Goal: Transaction & Acquisition: Obtain resource

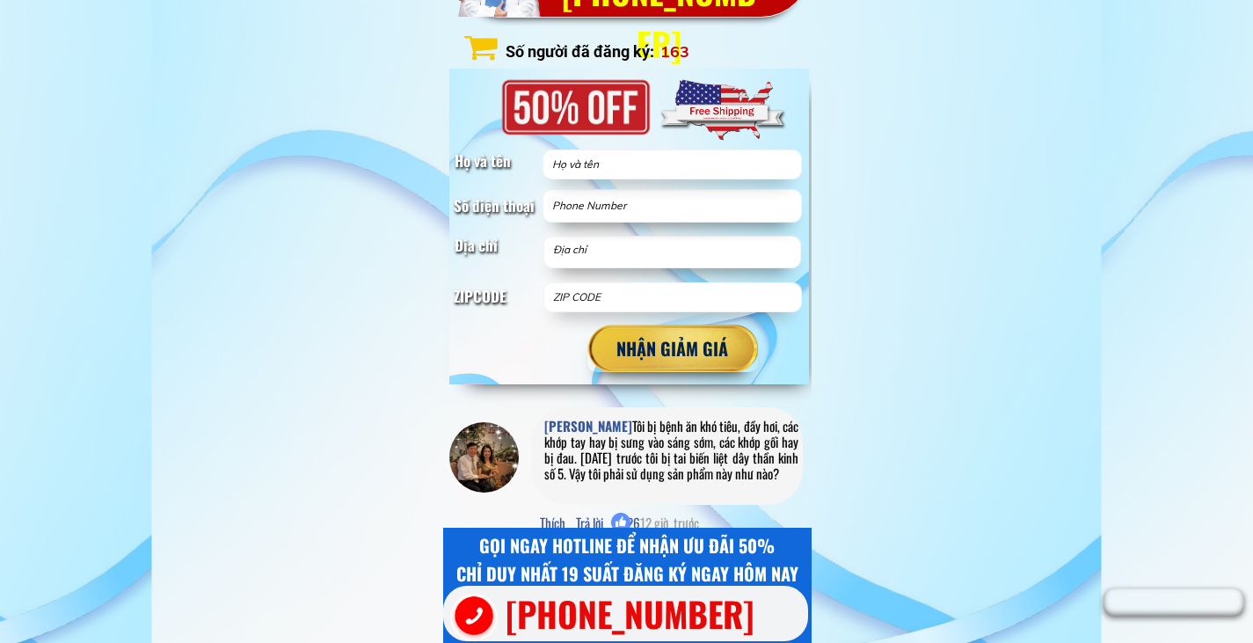
scroll to position [17250, 0]
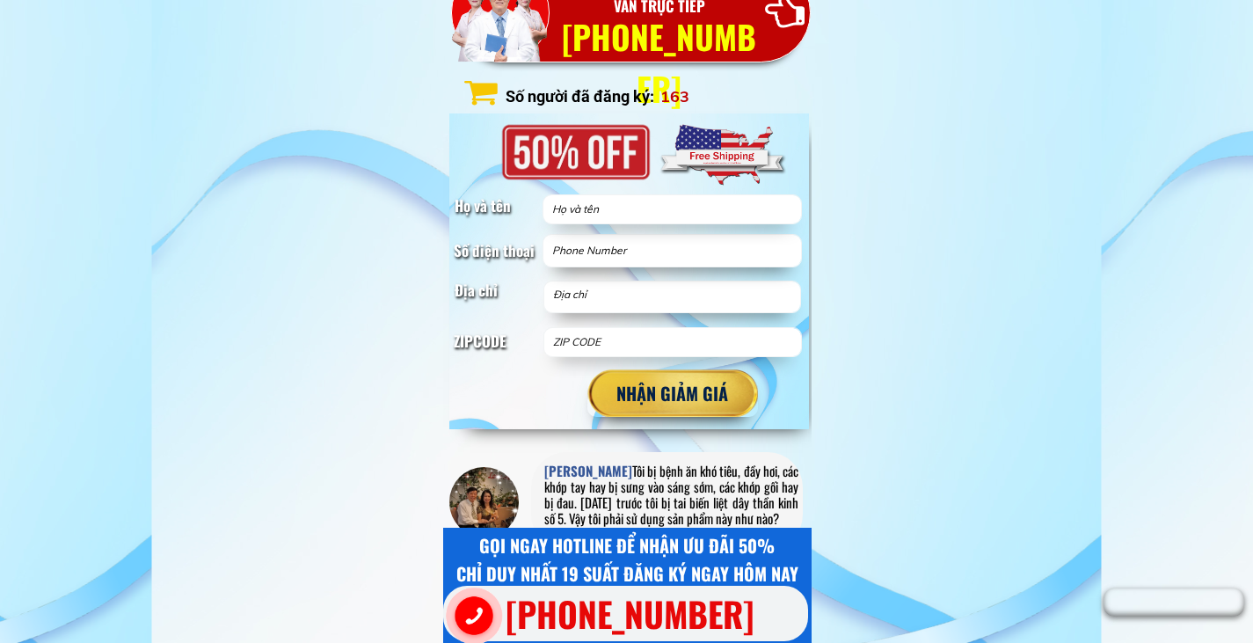
click at [659, 232] on form "NHẬN GIẢM GIÁ" at bounding box center [672, 305] width 259 height 222
click at [660, 218] on input "text" at bounding box center [672, 209] width 249 height 28
type input "Van Nguyen"
type input "2062318068"
type input "98125"
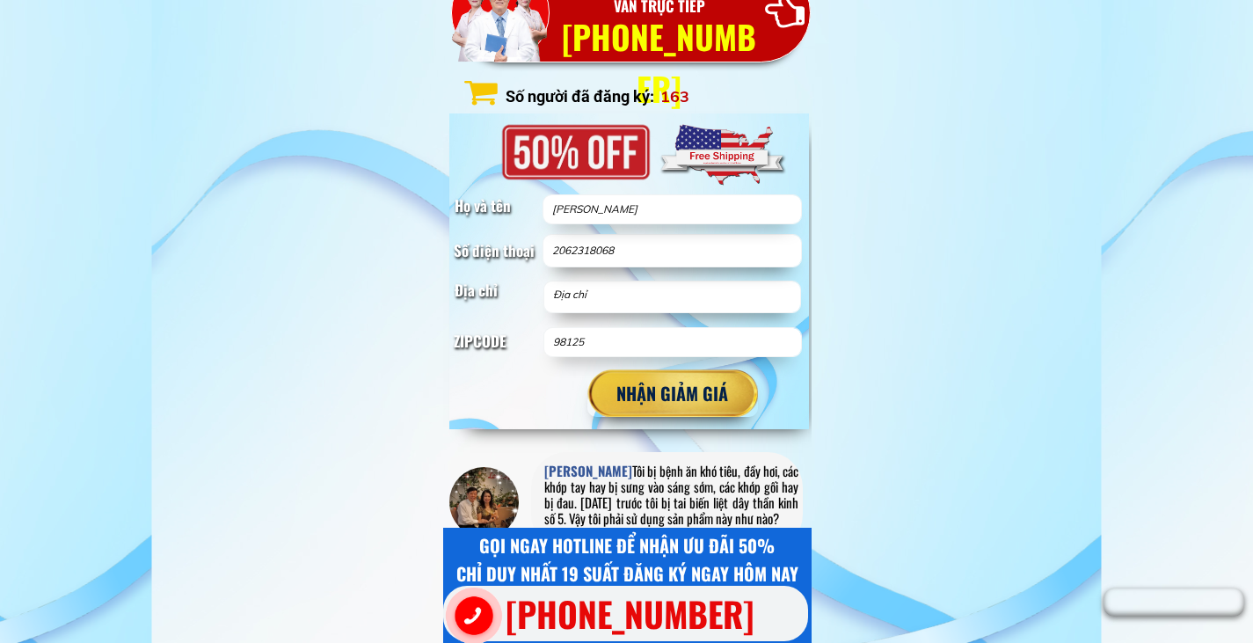
click at [617, 302] on textarea at bounding box center [672, 296] width 247 height 31
type textarea "11709 26th av"
click at [654, 397] on p "NHẬN GIẢM GIÁ" at bounding box center [672, 393] width 181 height 50
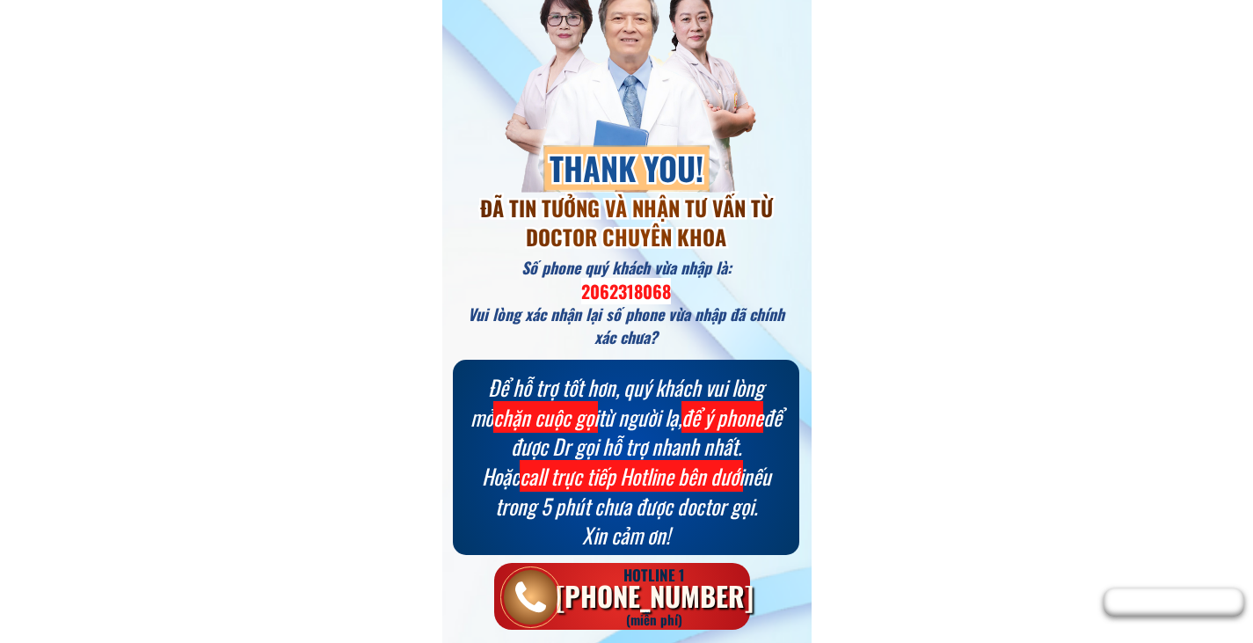
scroll to position [49, 0]
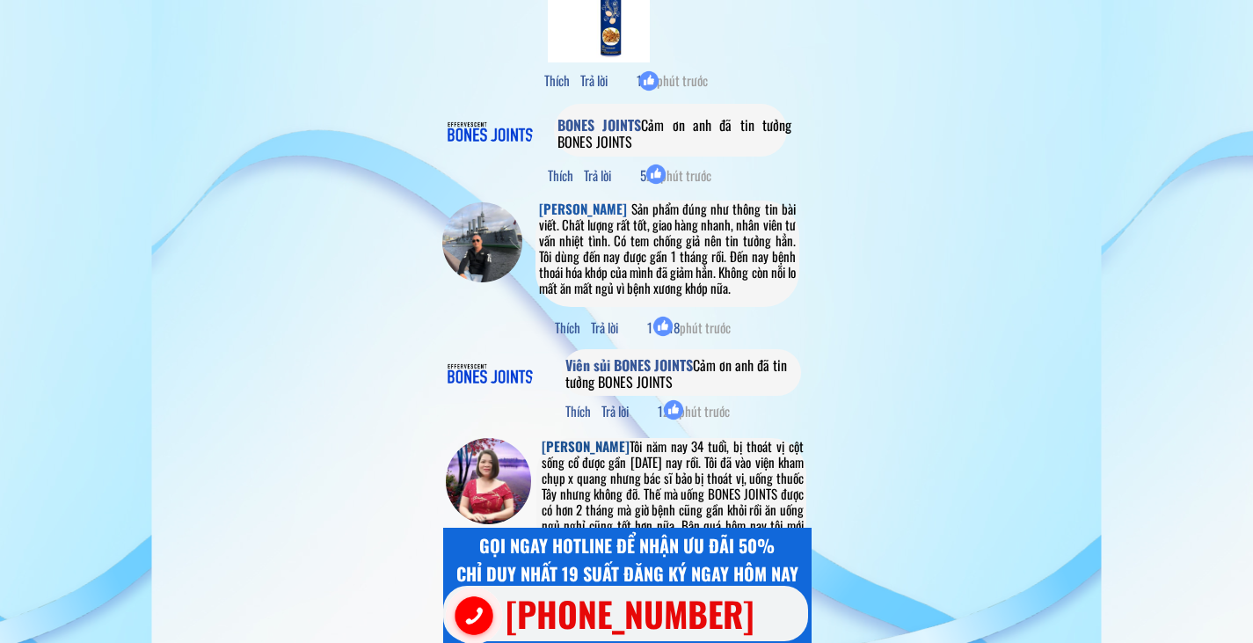
scroll to position [20145, 0]
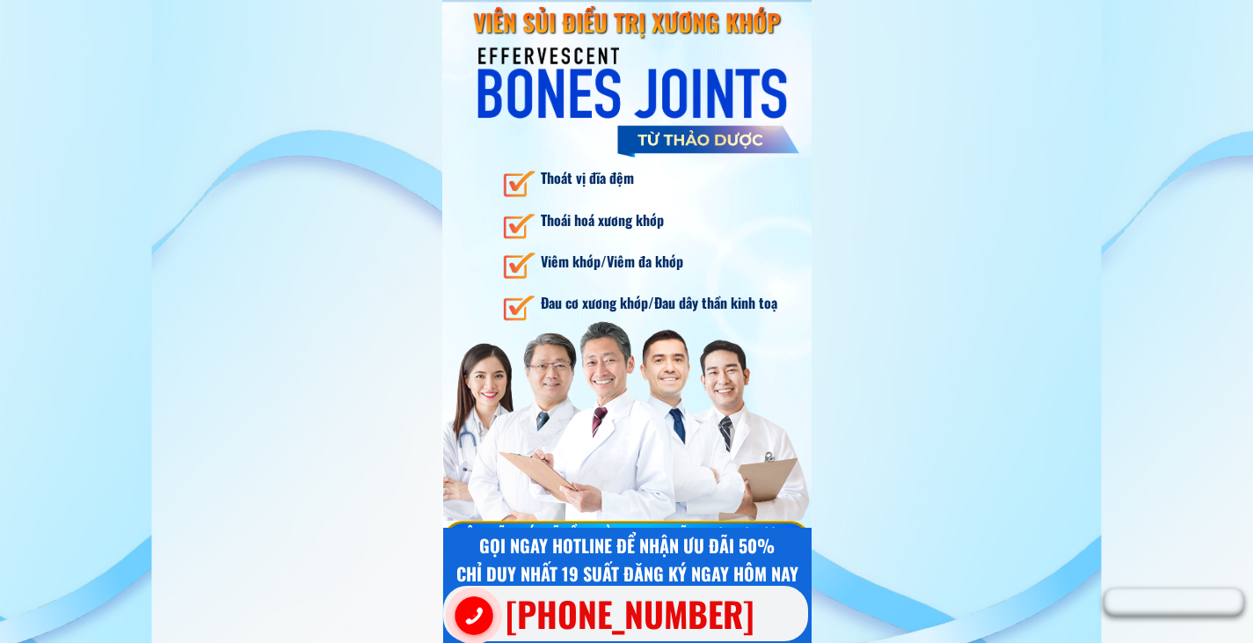
click at [674, 302] on h3 "Đau cơ xương khớp/Đau dây thần kinh toạ" at bounding box center [670, 303] width 258 height 23
click at [688, 230] on h3 "Thoái hoá xương khớp" at bounding box center [616, 220] width 150 height 23
click at [689, 109] on div at bounding box center [627, 81] width 370 height 86
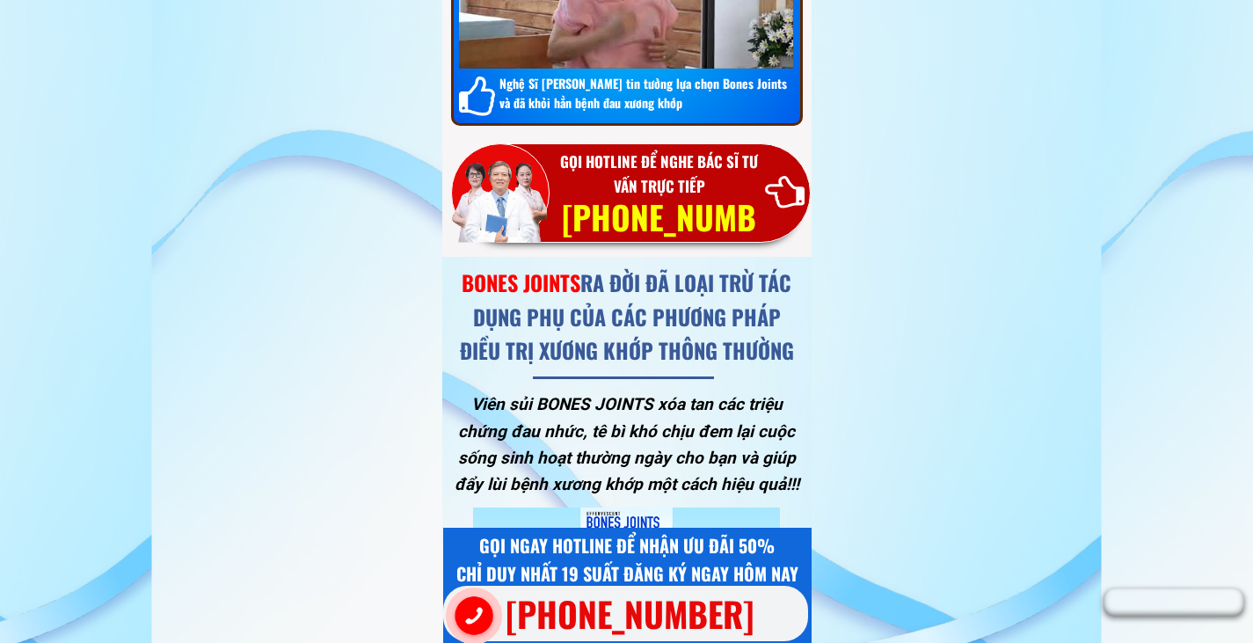
scroll to position [12937, 0]
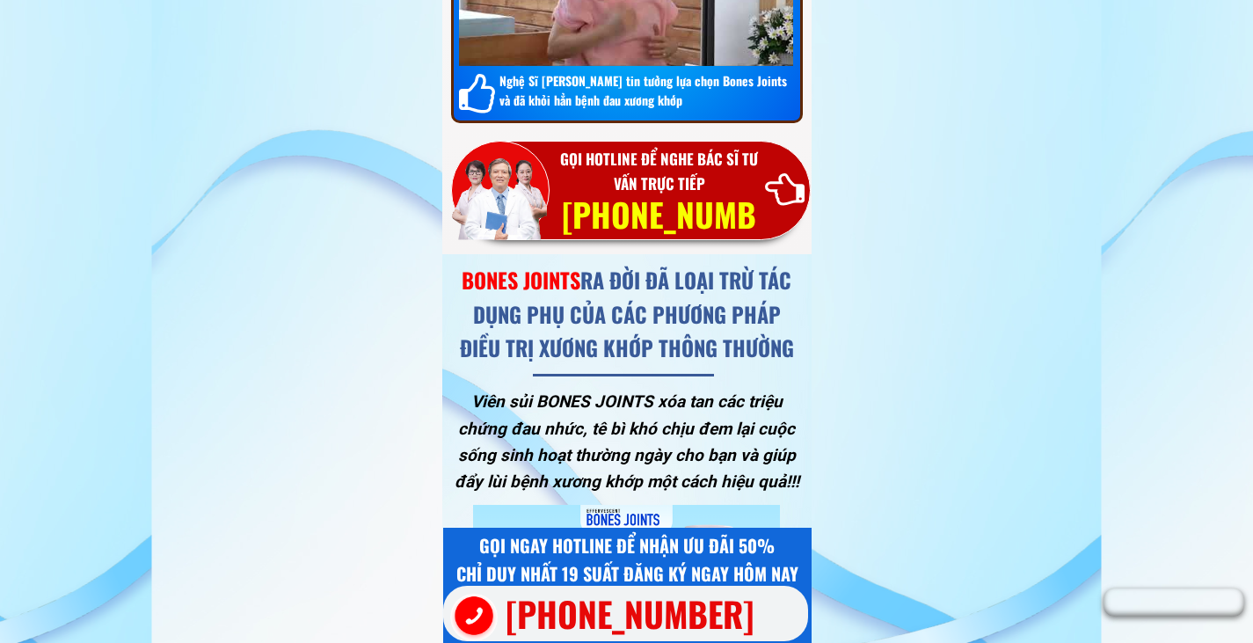
click at [648, 230] on h3 "[PHONE_NUMBER]" at bounding box center [659, 240] width 205 height 104
click at [723, 202] on h3 "[PHONE_NUMBER]" at bounding box center [659, 240] width 205 height 104
click at [723, 204] on h3 "[PHONE_NUMBER]" at bounding box center [659, 240] width 205 height 104
click at [769, 183] on div at bounding box center [785, 191] width 40 height 40
drag, startPoint x: 493, startPoint y: 187, endPoint x: 504, endPoint y: 186, distance: 10.7
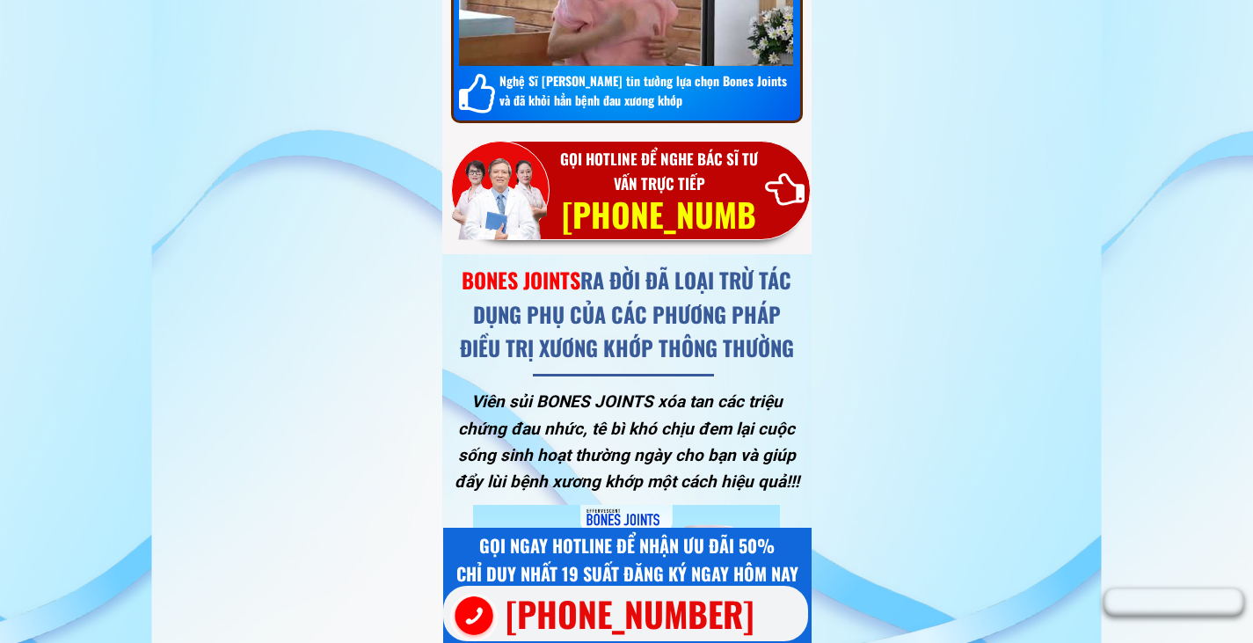
click at [493, 188] on div at bounding box center [494, 194] width 105 height 111
click at [681, 172] on h3 "GỌI HOTLINE ĐỂ NGHE BÁC SĨ TƯ VẤN TRỰC TIẾP" at bounding box center [660, 170] width 220 height 47
click at [792, 215] on div at bounding box center [632, 190] width 360 height 99
click at [737, 189] on h3 "[PHONE_NUMBER]" at bounding box center [659, 240] width 205 height 104
click at [632, 191] on h3 "[PHONE_NUMBER]" at bounding box center [659, 240] width 205 height 104
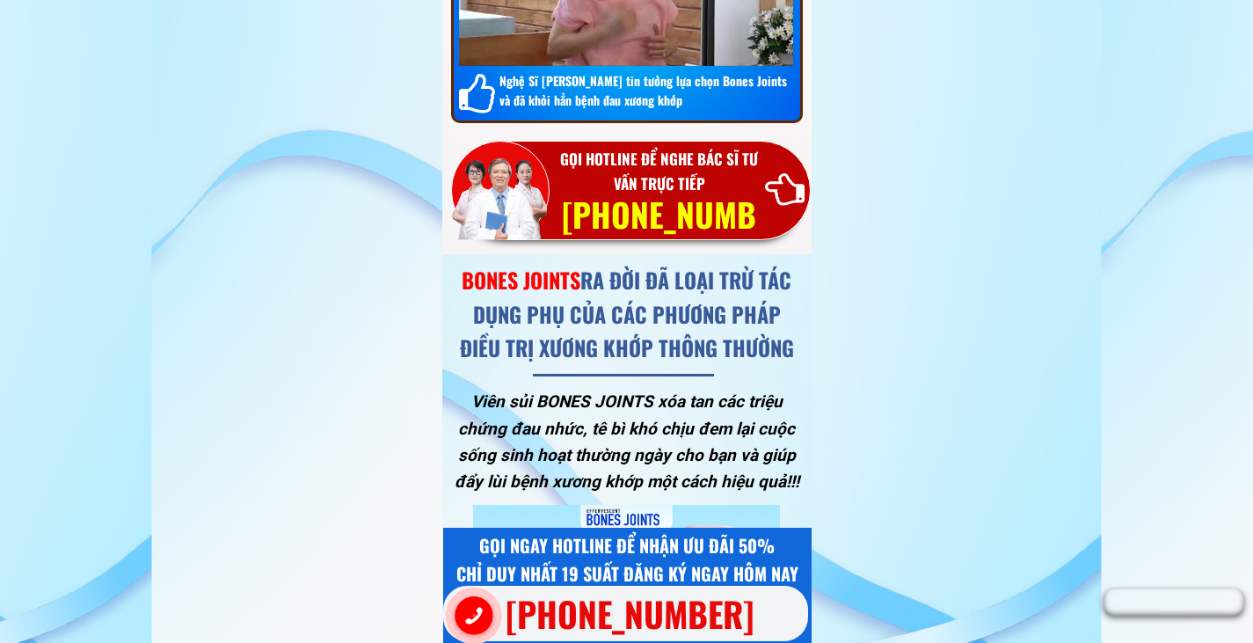
click at [632, 191] on h3 "[PHONE_NUMBER]" at bounding box center [659, 240] width 205 height 104
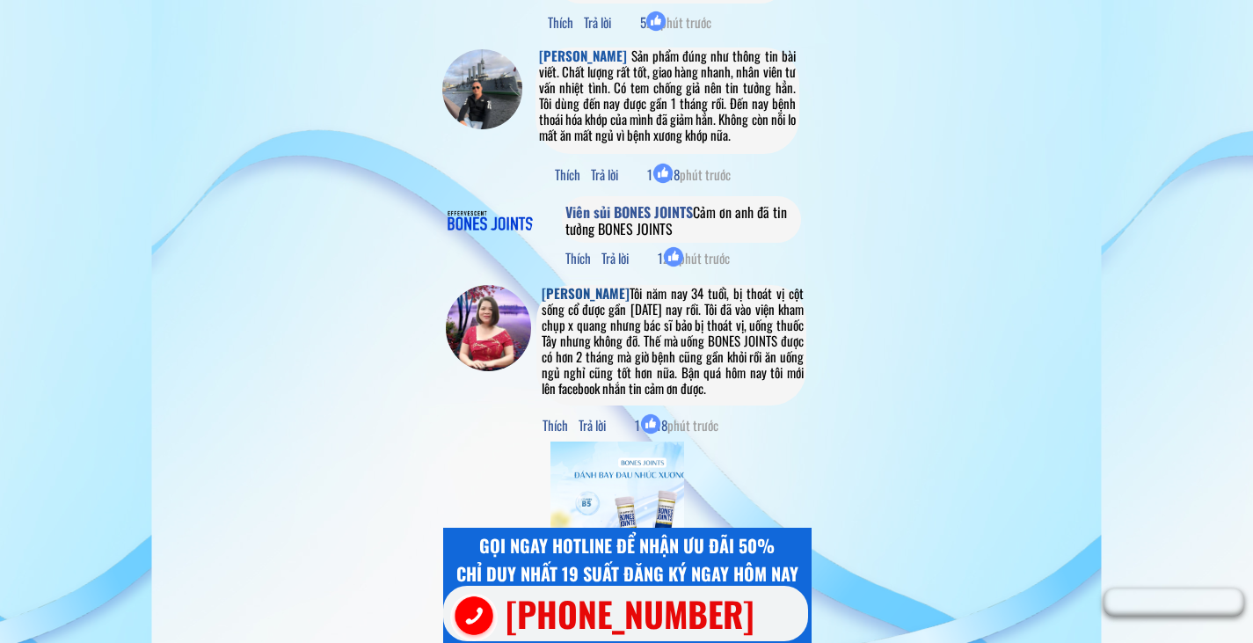
scroll to position [19082, 0]
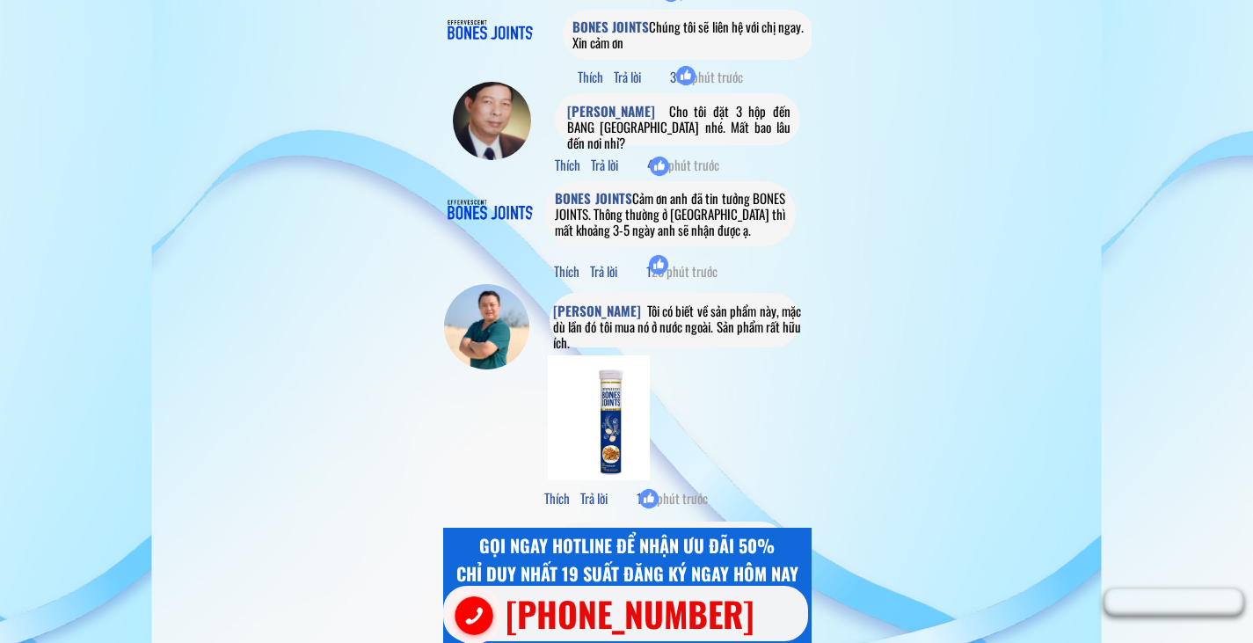
click at [660, 323] on span "Tôi có biết về sản phẩm này, mặc dù lần đó tôi mua nó ở nước ngoài. Sản phẩm rấ…" at bounding box center [677, 326] width 248 height 51
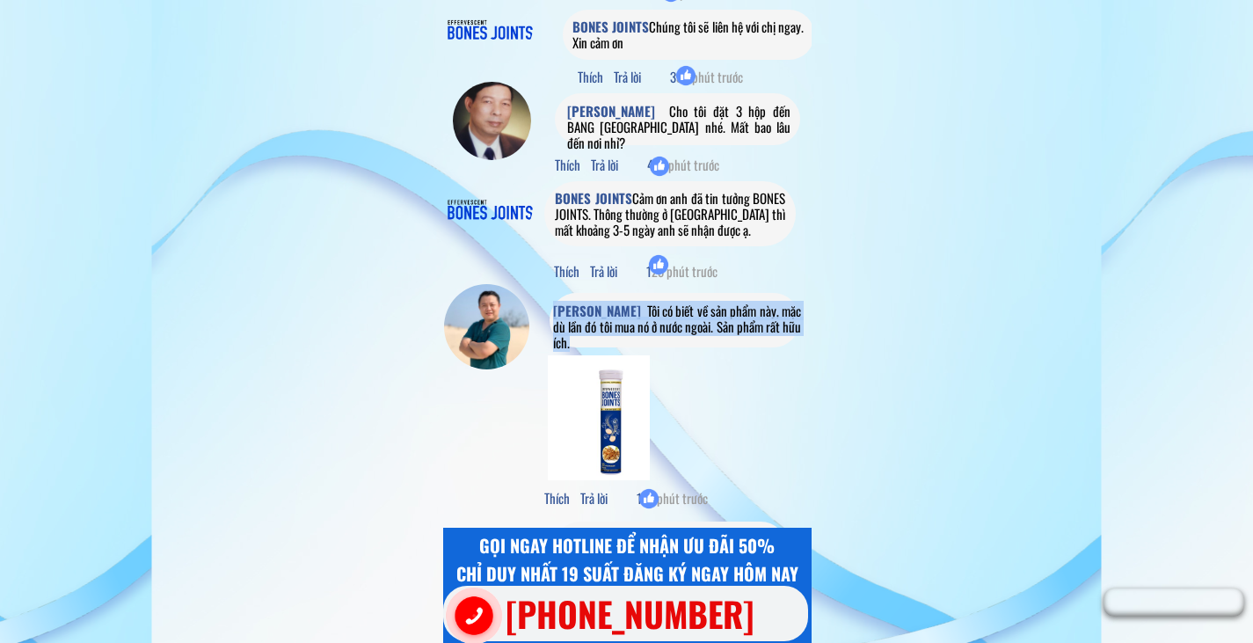
click at [660, 323] on span "Tôi có biết về sản phẩm này, mặc dù lần đó tôi mua nó ở nước ngoài. Sản phẩm rấ…" at bounding box center [677, 326] width 248 height 51
click at [667, 327] on span "Tôi có biết về sản phẩm này, mặc dù lần đó tôi mua nó ở nước ngoài. Sản phẩm rấ…" at bounding box center [677, 326] width 248 height 51
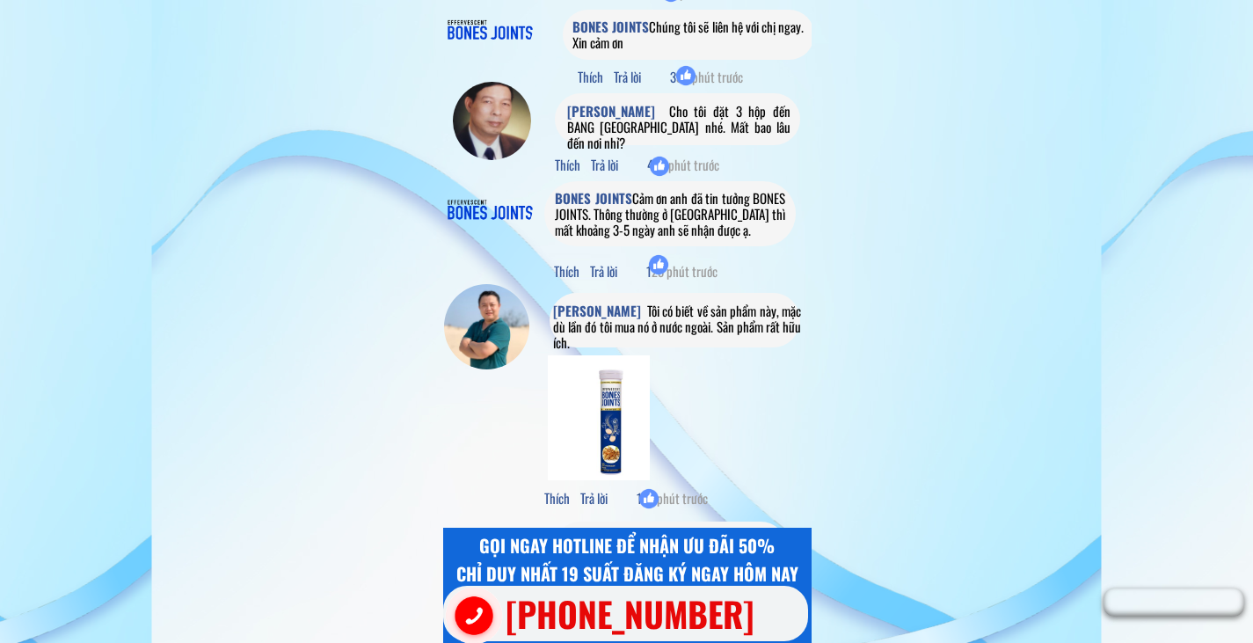
click at [745, 339] on div at bounding box center [675, 320] width 251 height 55
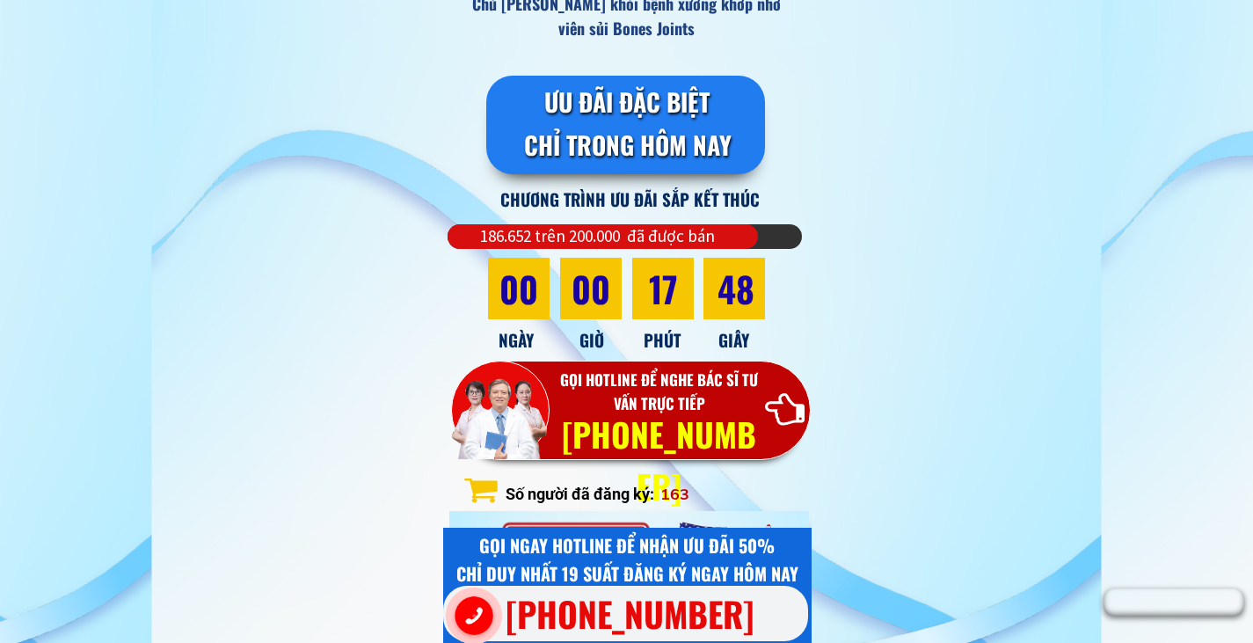
scroll to position [16832, 0]
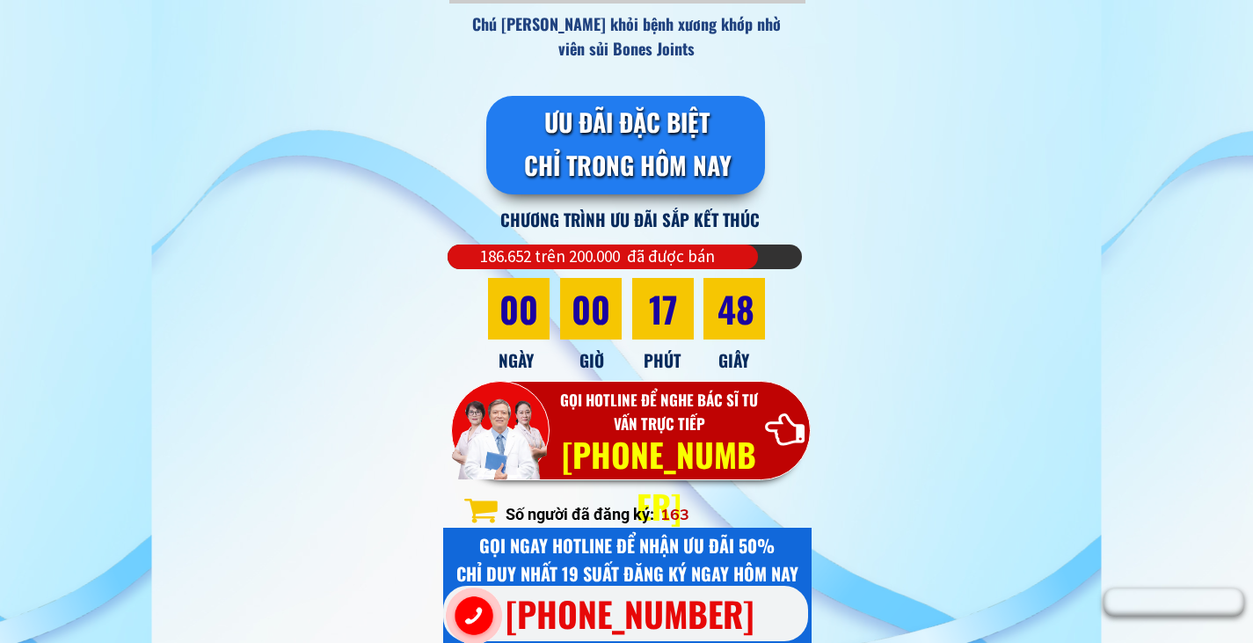
click at [688, 332] on div "17" at bounding box center [663, 308] width 64 height 50
click at [692, 452] on h3 "[PHONE_NUMBER]" at bounding box center [659, 480] width 205 height 104
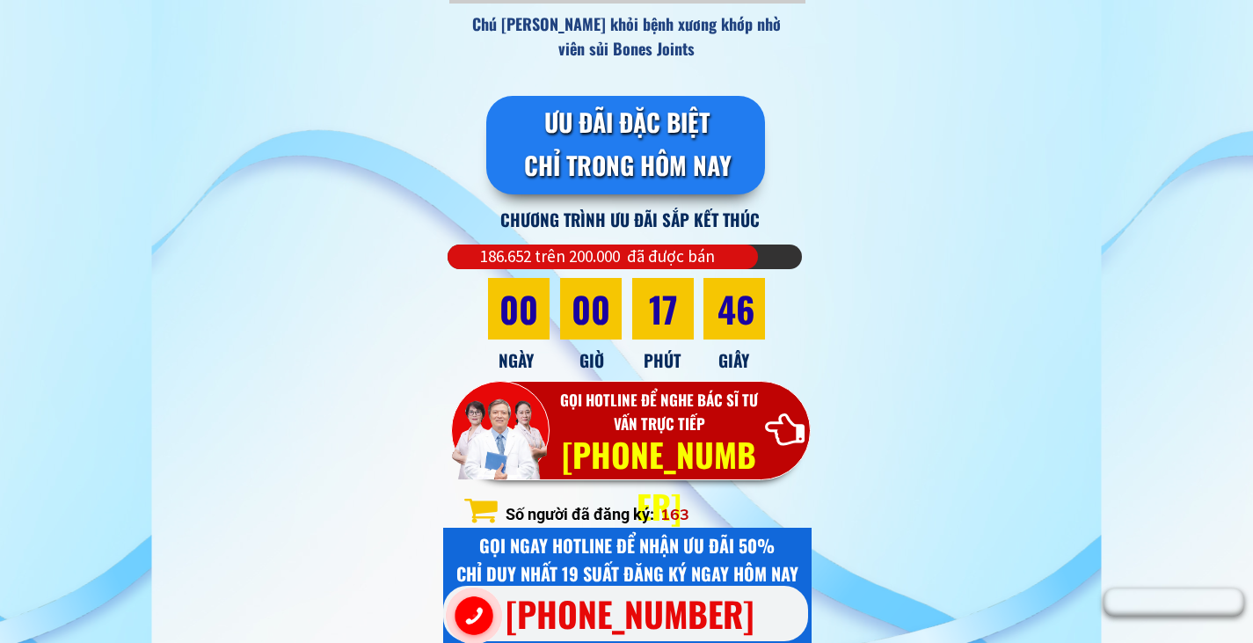
click at [807, 407] on div at bounding box center [632, 430] width 360 height 99
click at [780, 422] on div at bounding box center [785, 431] width 40 height 40
click at [776, 424] on div at bounding box center [785, 431] width 40 height 40
drag, startPoint x: 554, startPoint y: 424, endPoint x: 544, endPoint y: 429, distance: 11.0
click at [555, 424] on h3 "GỌI HOTLINE ĐỂ NGHE BÁC SĨ TƯ VẤN TRỰC TIẾP" at bounding box center [660, 411] width 220 height 47
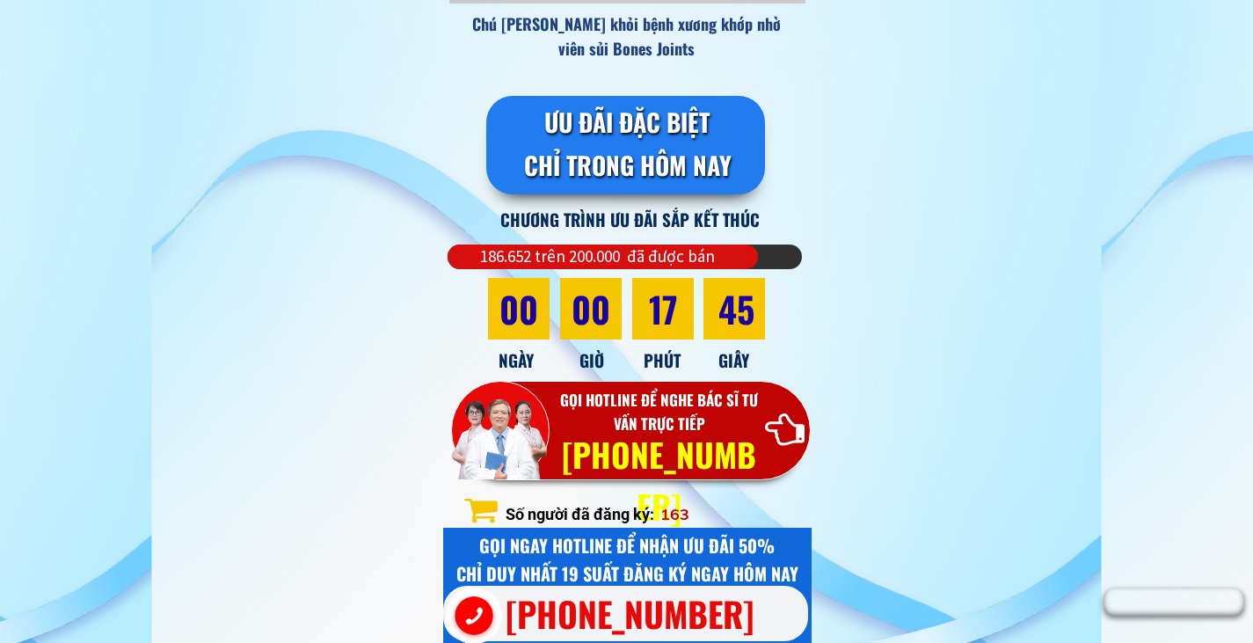
click at [521, 431] on div at bounding box center [494, 435] width 105 height 111
click at [496, 426] on div at bounding box center [494, 435] width 105 height 111
click at [602, 415] on h3 "GỌI HOTLINE ĐỂ NGHE BÁC SĨ TƯ VẤN TRỰC TIẾP" at bounding box center [660, 411] width 220 height 47
click at [646, 407] on h3 "GỌI HOTLINE ĐỂ NGHE BÁC SĨ TƯ VẤN TRỰC TIẾP" at bounding box center [660, 411] width 220 height 47
click at [682, 411] on h3 "GỌI HOTLINE ĐỂ NGHE BÁC SĨ TƯ VẤN TRỰC TIẾP" at bounding box center [660, 411] width 220 height 47
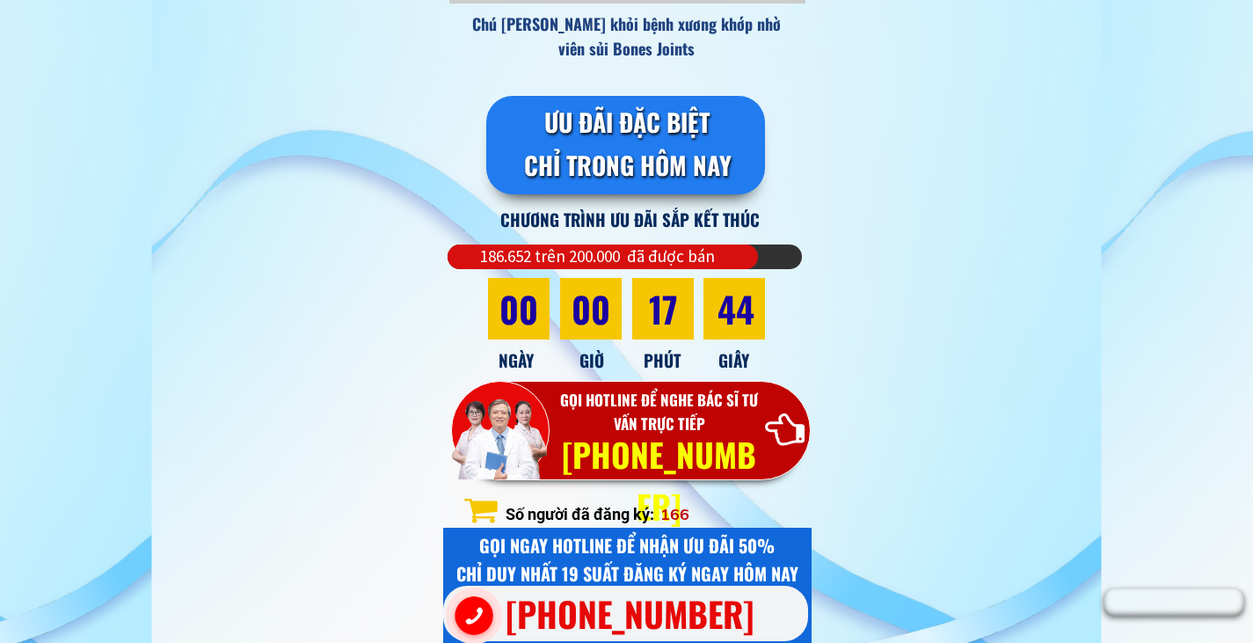
click at [685, 411] on h3 "GỌI HOTLINE ĐỂ NGHE BÁC SĨ TƯ VẤN TRỰC TIẾP" at bounding box center [660, 411] width 220 height 47
click at [689, 411] on h3 "GỌI HOTLINE ĐỂ NGHE BÁC SĨ TƯ VẤN TRỰC TIẾP" at bounding box center [660, 411] width 220 height 47
drag, startPoint x: 689, startPoint y: 411, endPoint x: 709, endPoint y: 419, distance: 21.7
click at [690, 411] on h3 "GỌI HOTLINE ĐỂ NGHE BÁC SĨ TƯ VẤN TRỰC TIẾP" at bounding box center [660, 411] width 220 height 47
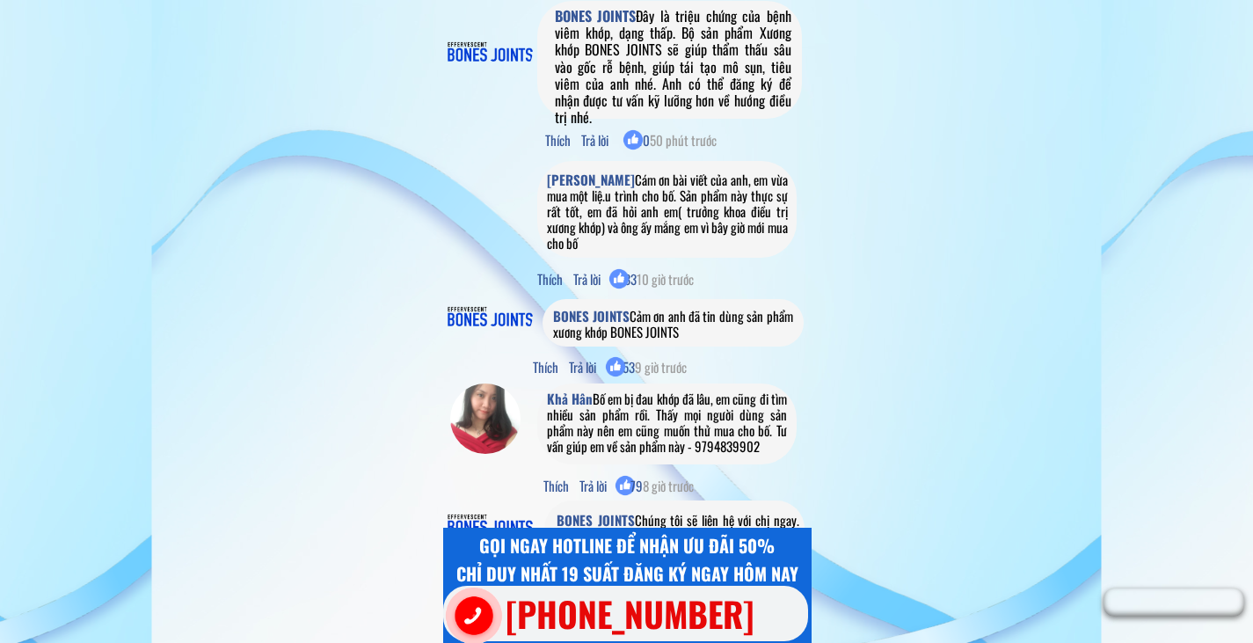
scroll to position [18519, 0]
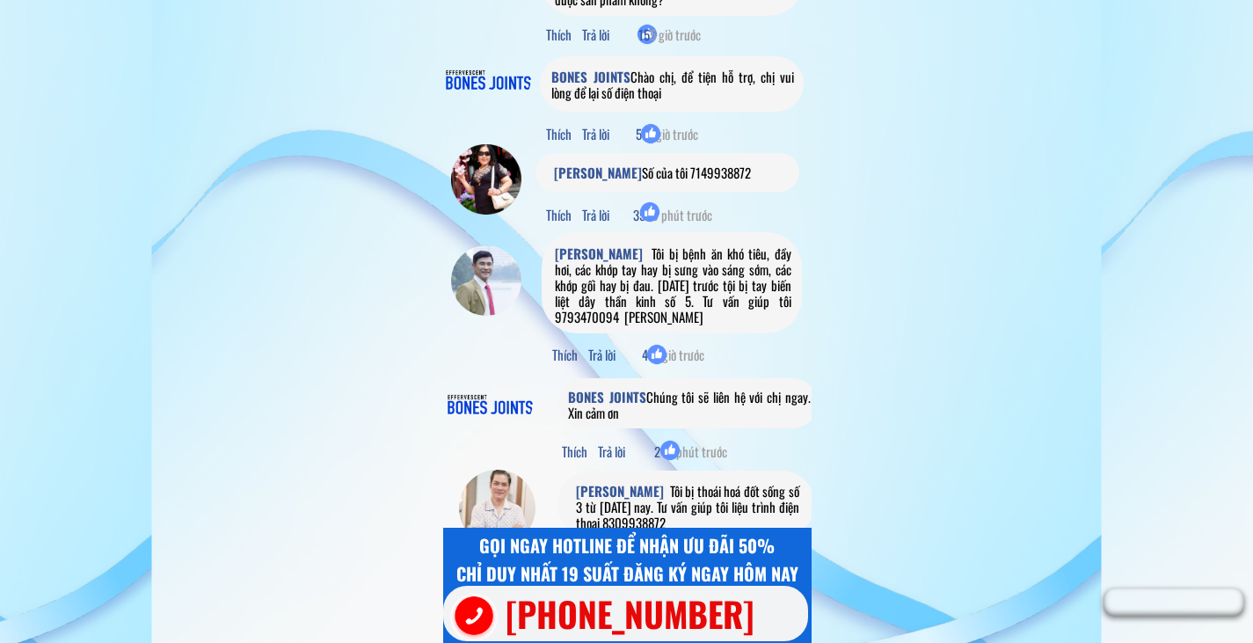
click at [674, 612] on h3 "[PHONE_NUMBER]" at bounding box center [648, 613] width 285 height 55
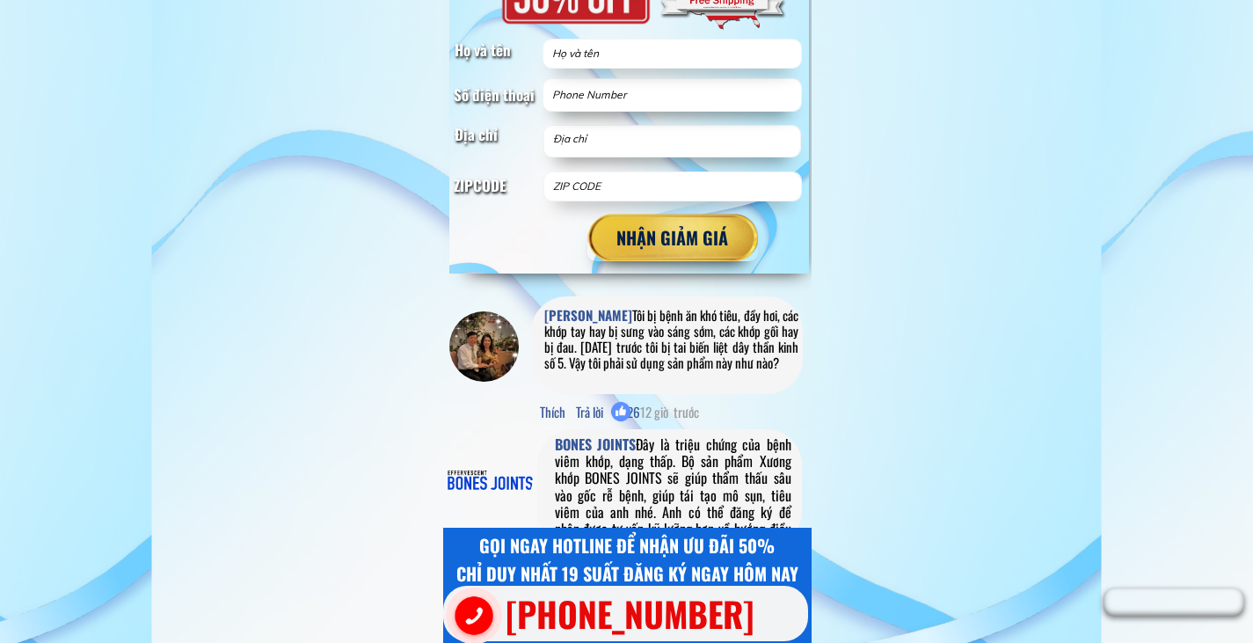
scroll to position [17394, 0]
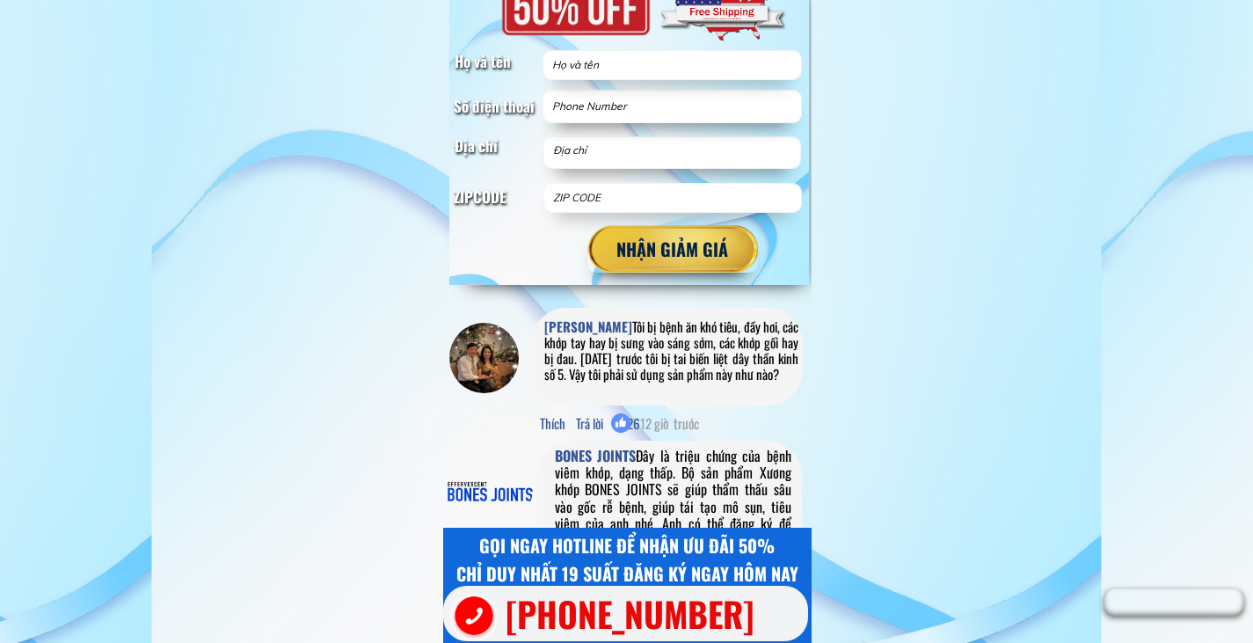
click at [470, 361] on div at bounding box center [484, 358] width 70 height 70
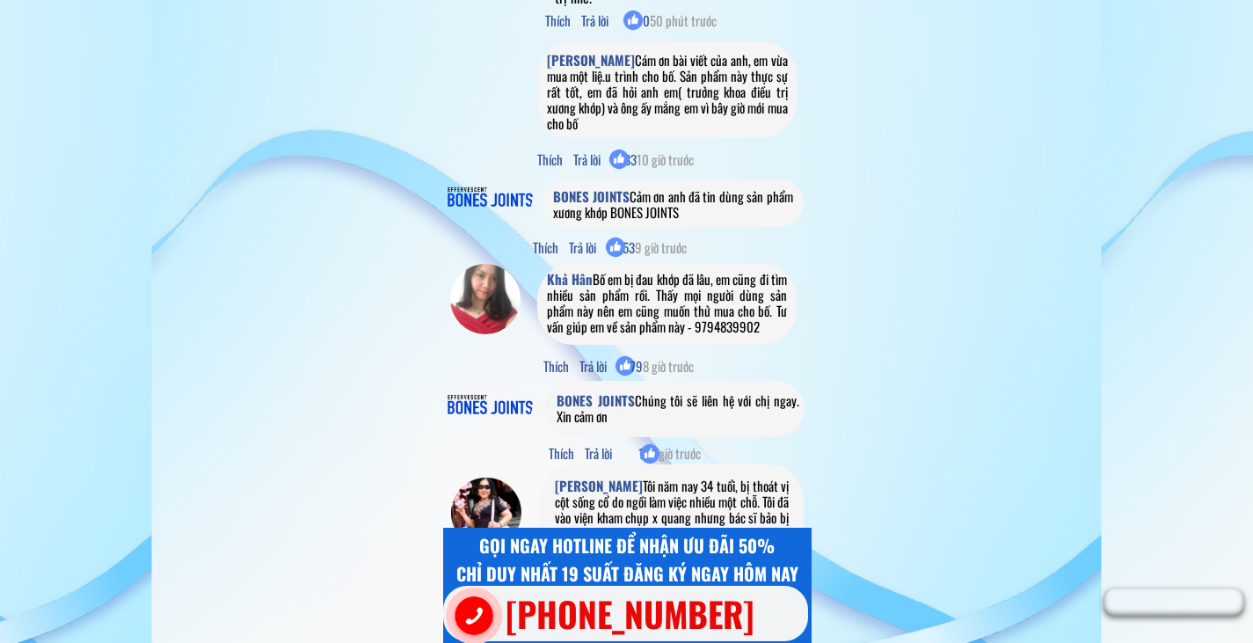
scroll to position [17957, 0]
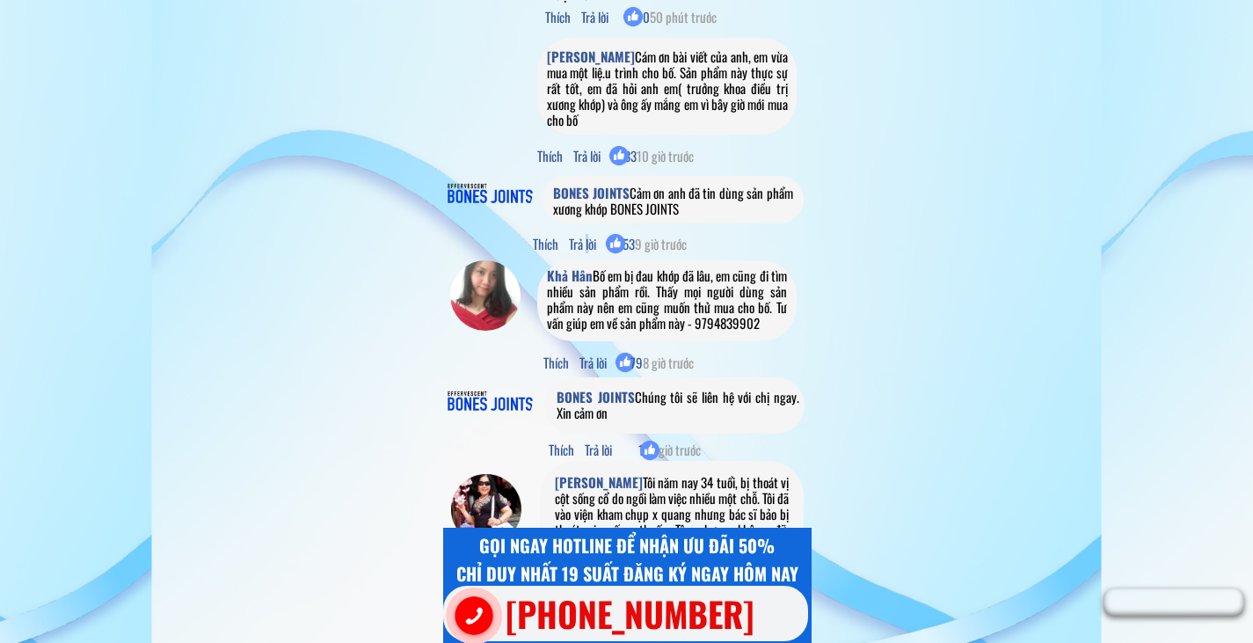
click at [589, 250] on span "Thích Trả lời 53 9 giờ trước" at bounding box center [611, 243] width 157 height 19
drag, startPoint x: 517, startPoint y: 216, endPoint x: 568, endPoint y: 201, distance: 53.2
click at [518, 216] on div at bounding box center [487, 192] width 91 height 54
click at [742, 176] on div at bounding box center [673, 199] width 261 height 47
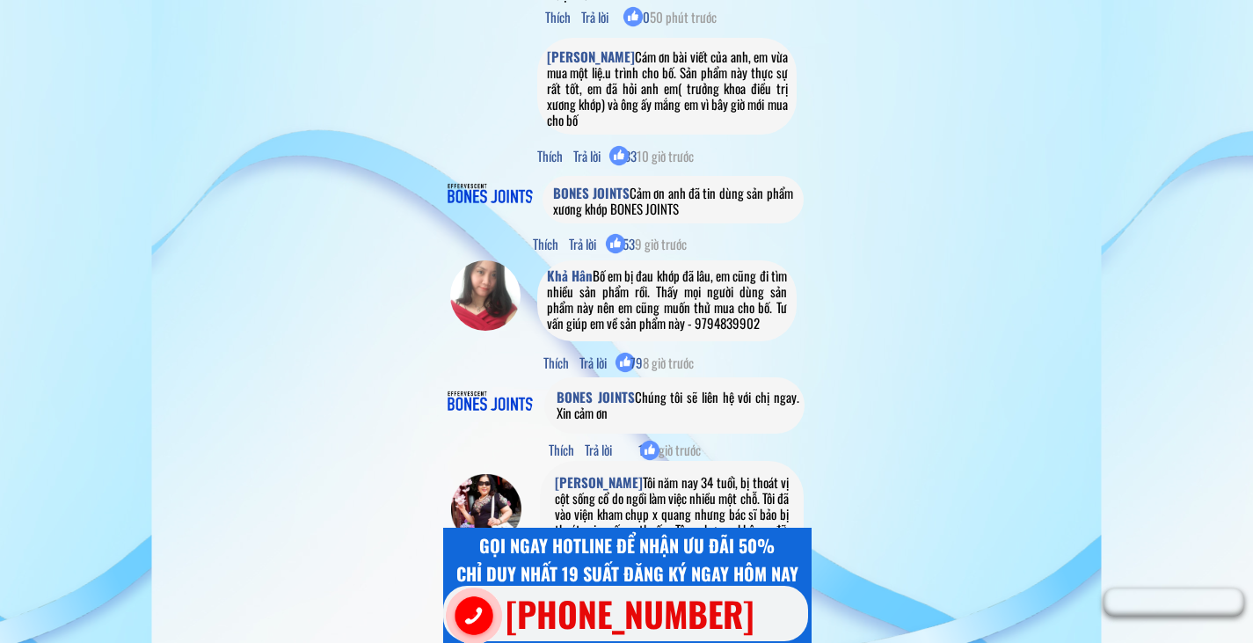
click at [685, 244] on span "9 giờ trước" at bounding box center [661, 243] width 52 height 19
drag, startPoint x: 587, startPoint y: 244, endPoint x: 543, endPoint y: 244, distance: 43.1
click at [586, 244] on span "Thích Trả lời 53 9 giờ trước" at bounding box center [611, 243] width 157 height 19
click at [543, 244] on span "Thích Trả lời 53 9 giờ trước" at bounding box center [611, 243] width 157 height 19
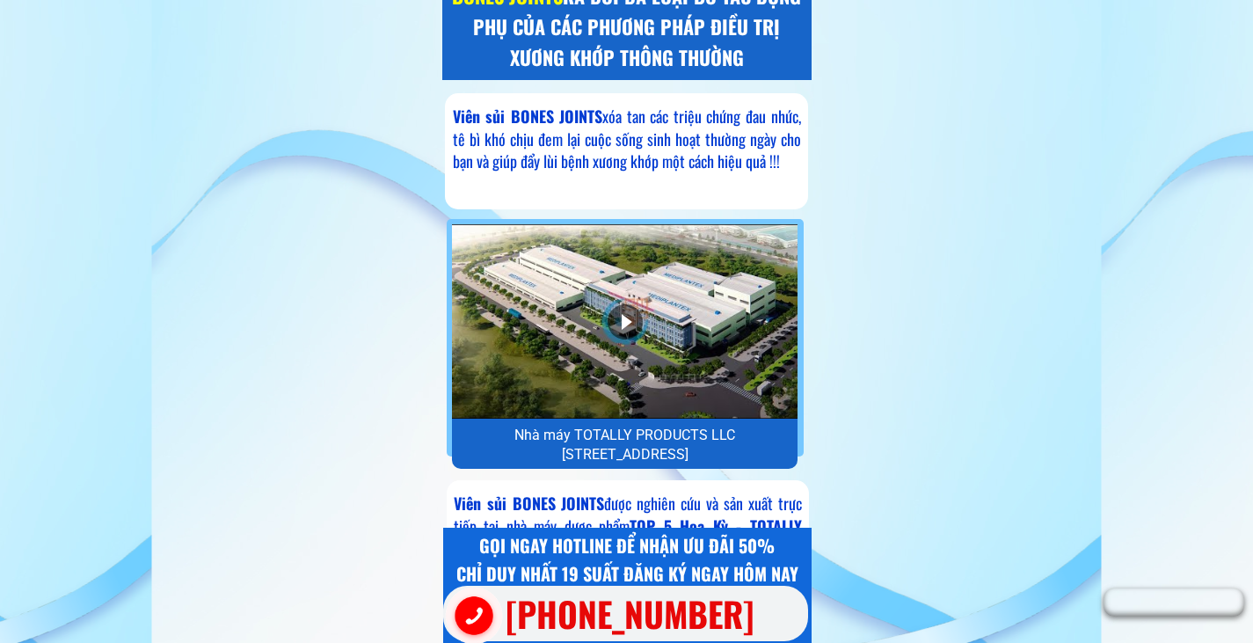
click at [608, 156] on div "Viên sủi BONES JOINTS xóa tan các triệu chứng đau nhức, tê bì khó chịu đem lại …" at bounding box center [627, 139] width 348 height 67
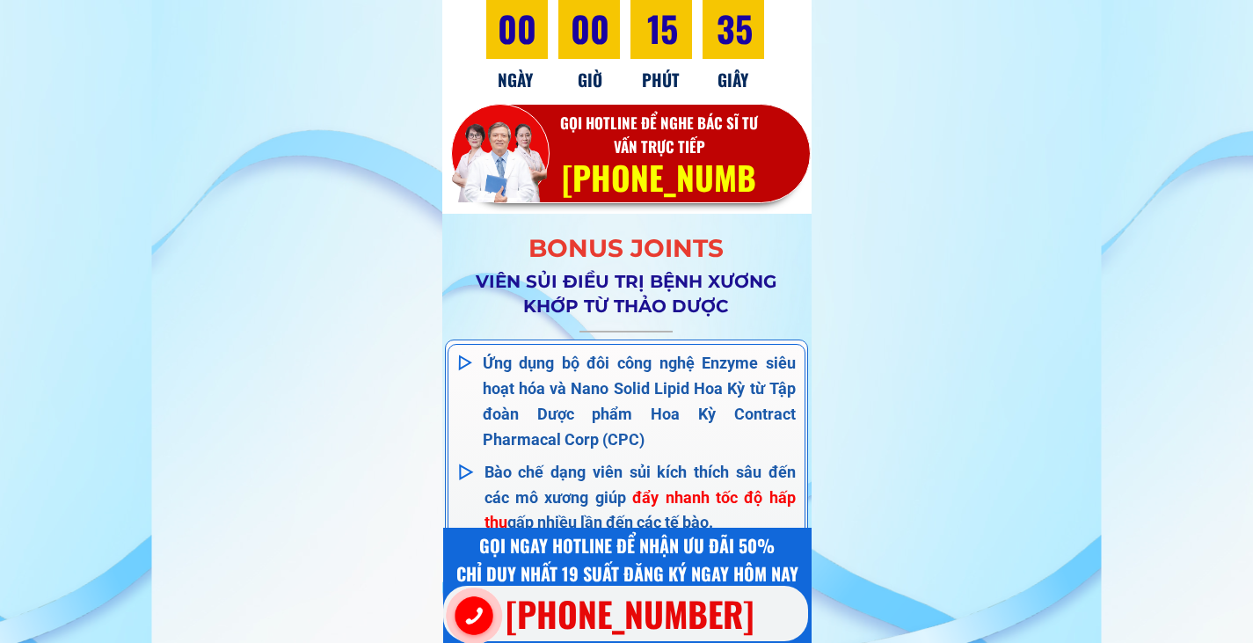
click at [650, 463] on span "Bào chế dạng viên sủi kích thích sâu đến các mô xương giúp" at bounding box center [640, 485] width 311 height 44
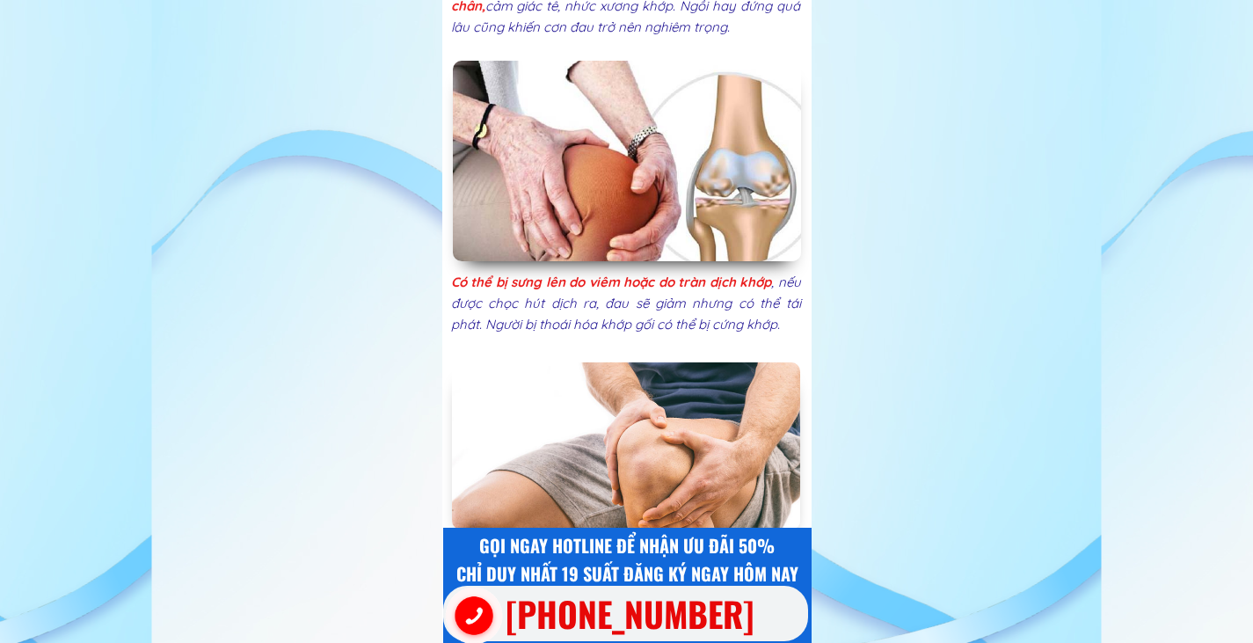
scroll to position [4500, 0]
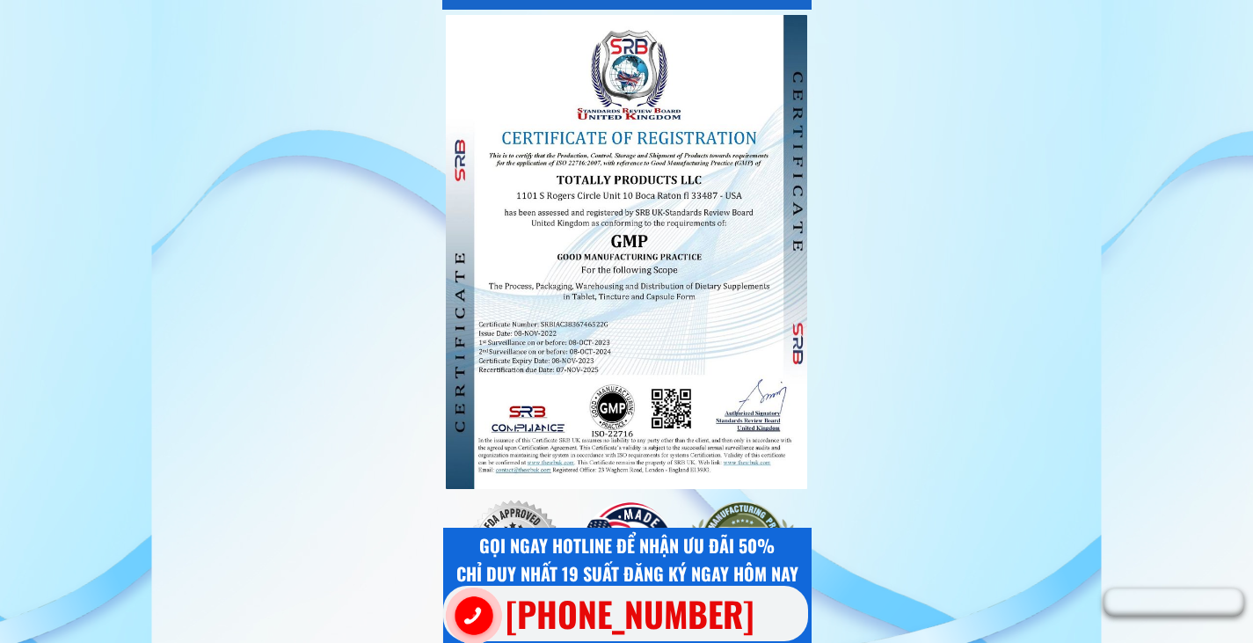
drag, startPoint x: 652, startPoint y: 474, endPoint x: 645, endPoint y: 528, distance: 54.0
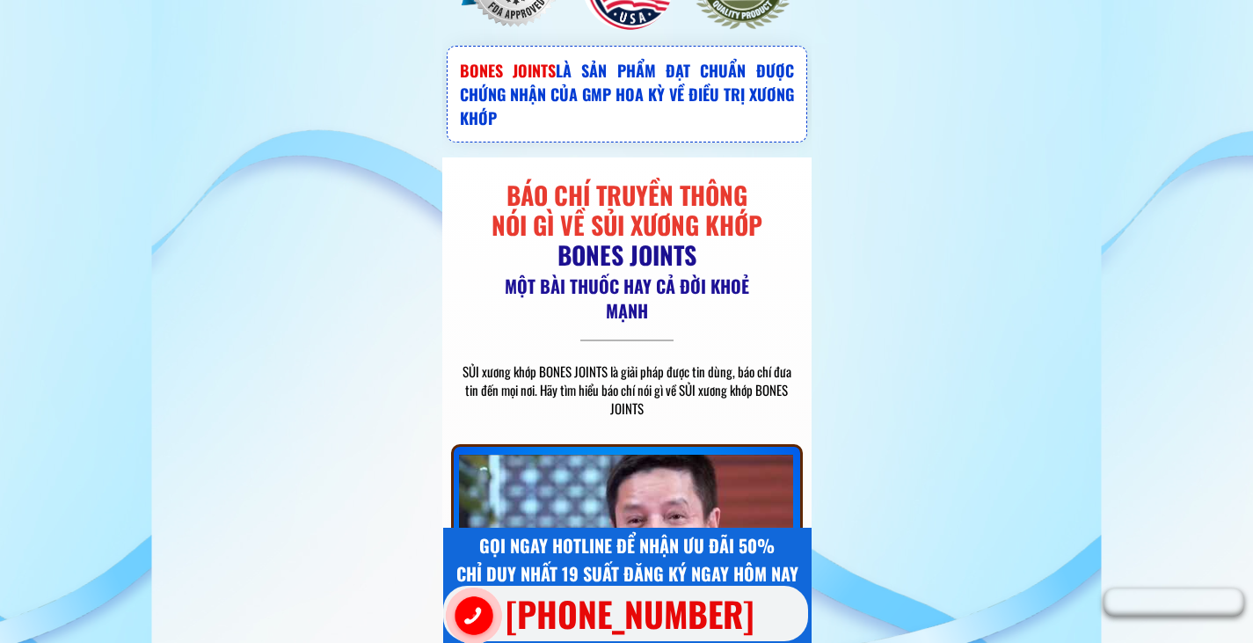
drag, startPoint x: 657, startPoint y: 521, endPoint x: 690, endPoint y: 434, distance: 93.3
drag, startPoint x: 697, startPoint y: 423, endPoint x: 705, endPoint y: 398, distance: 25.9
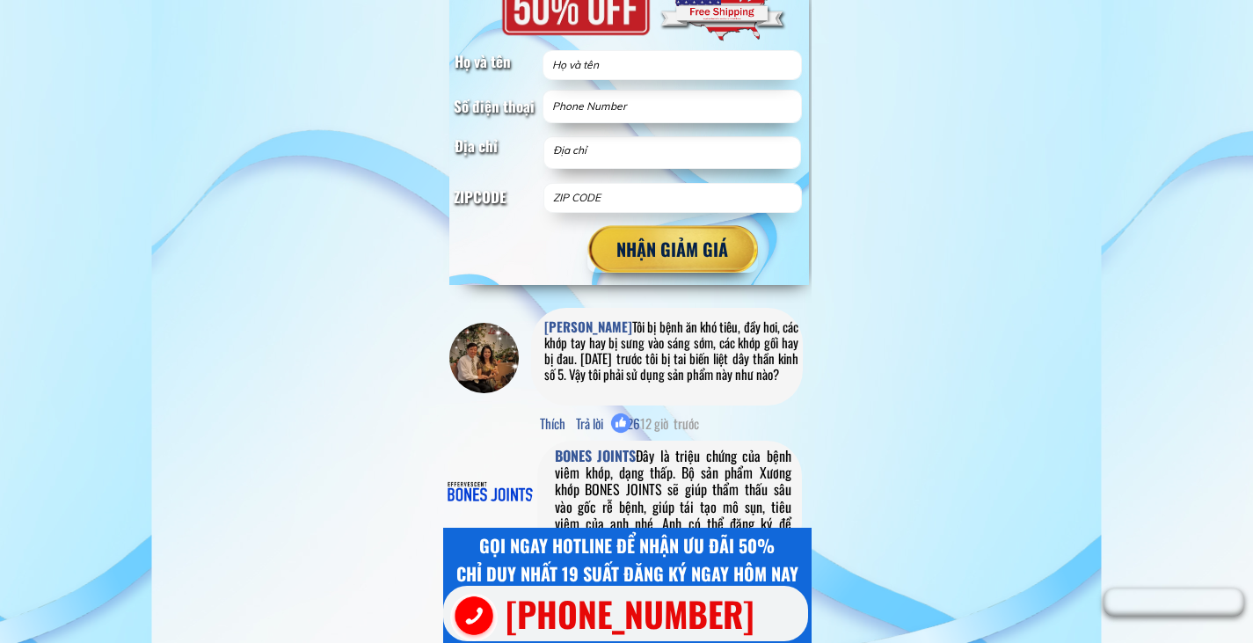
scroll to position [15706, 0]
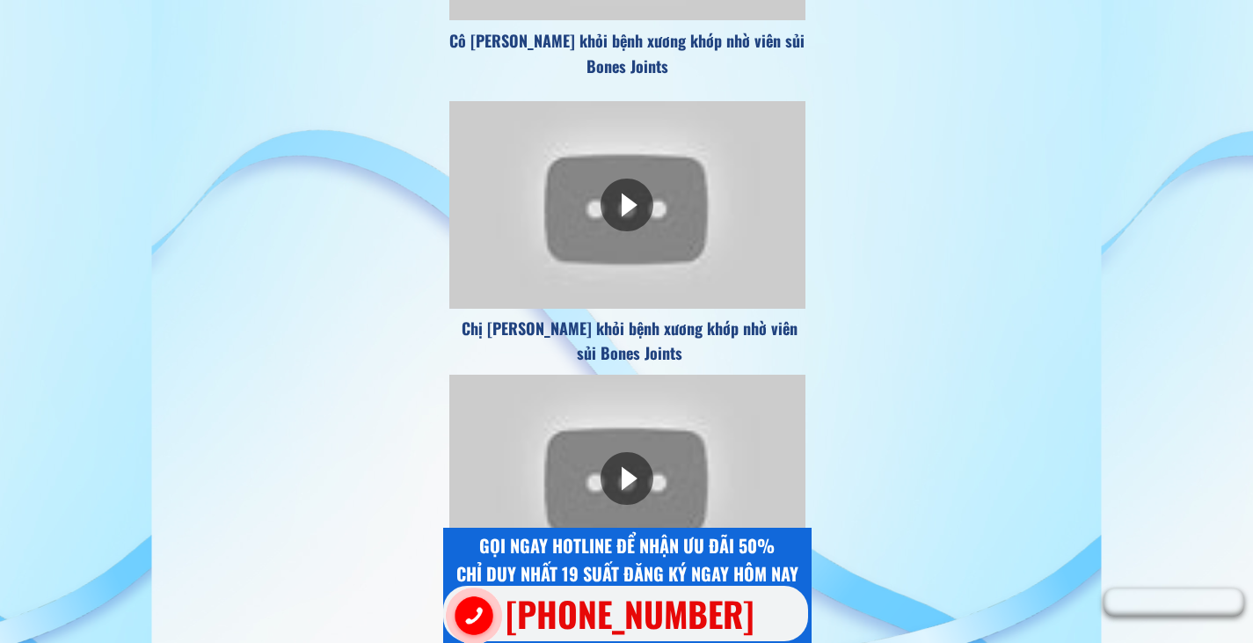
click at [648, 164] on div at bounding box center [627, 205] width 356 height 208
click at [661, 486] on div at bounding box center [627, 479] width 356 height 208
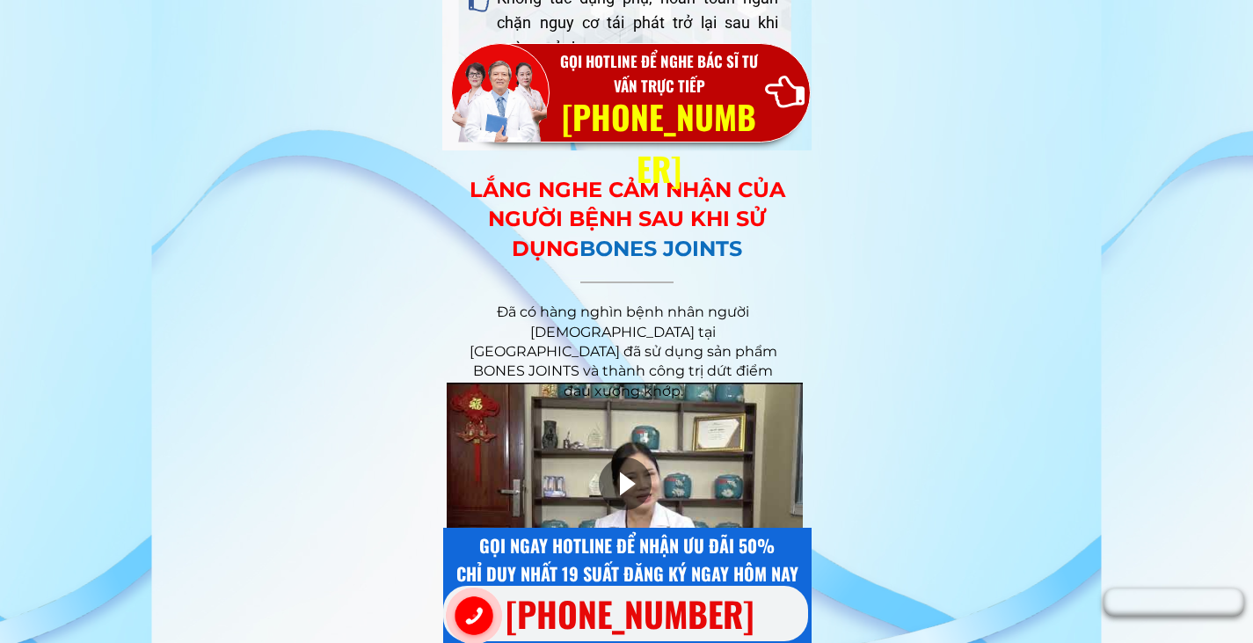
click at [622, 475] on div at bounding box center [625, 483] width 53 height 53
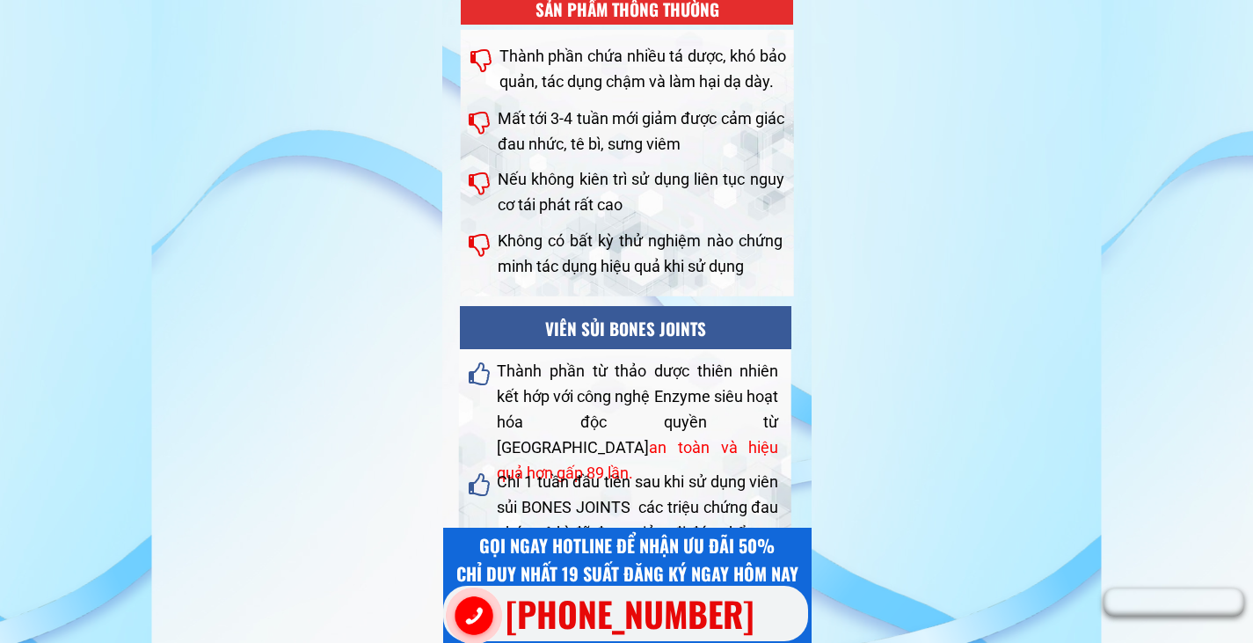
scroll to position [14582, 0]
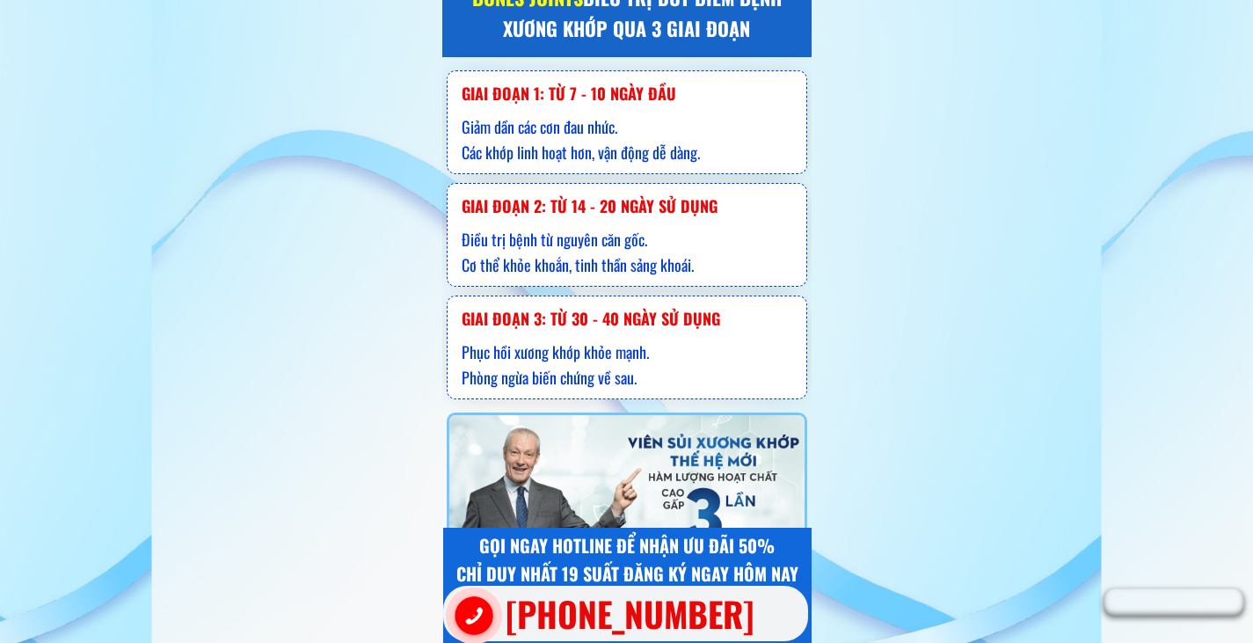
click at [722, 310] on h3 "GIAI ĐOẠN 3: TỪ 30 - 40 NGÀY SỬ DỤNG" at bounding box center [620, 319] width 317 height 26
click at [726, 306] on h3 "GIAI ĐOẠN 3: TỪ 30 - 40 NGÀY SỬ DỤNG" at bounding box center [620, 319] width 317 height 26
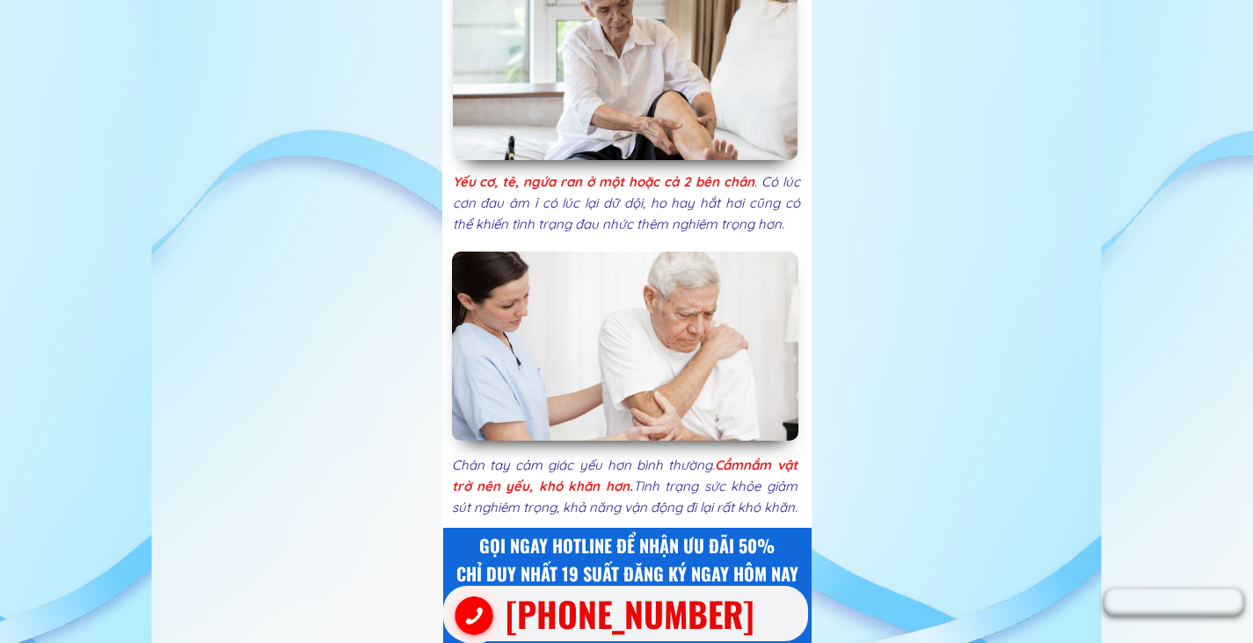
scroll to position [519, 0]
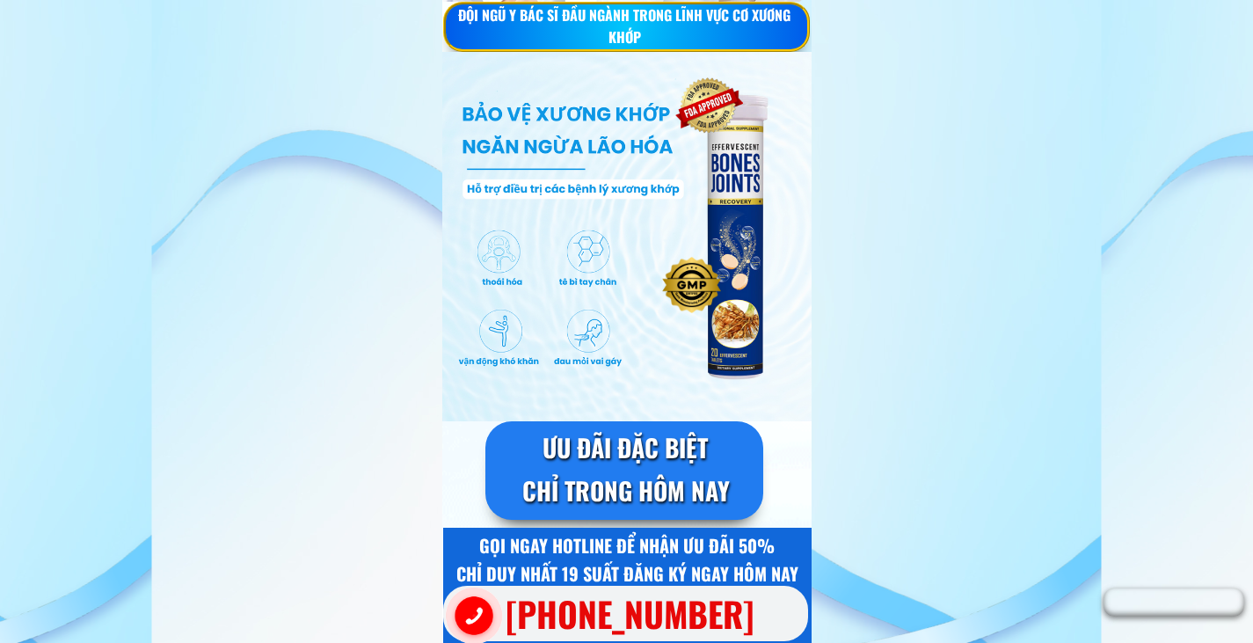
click at [752, 289] on div at bounding box center [626, 236] width 369 height 369
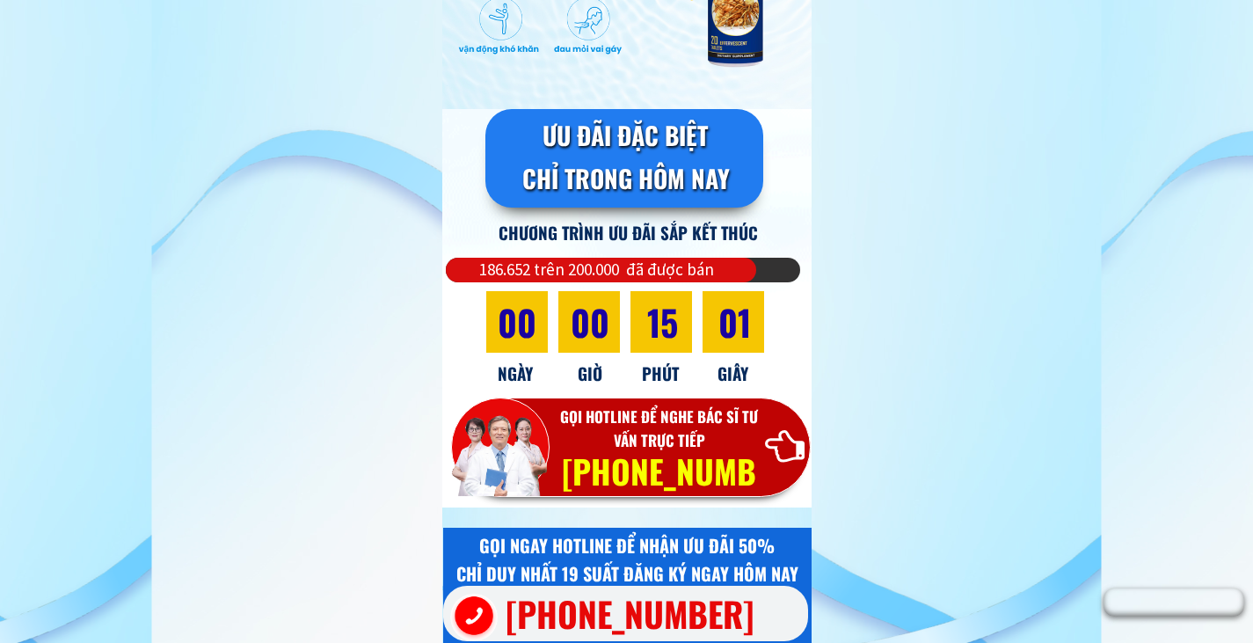
scroll to position [1125, 0]
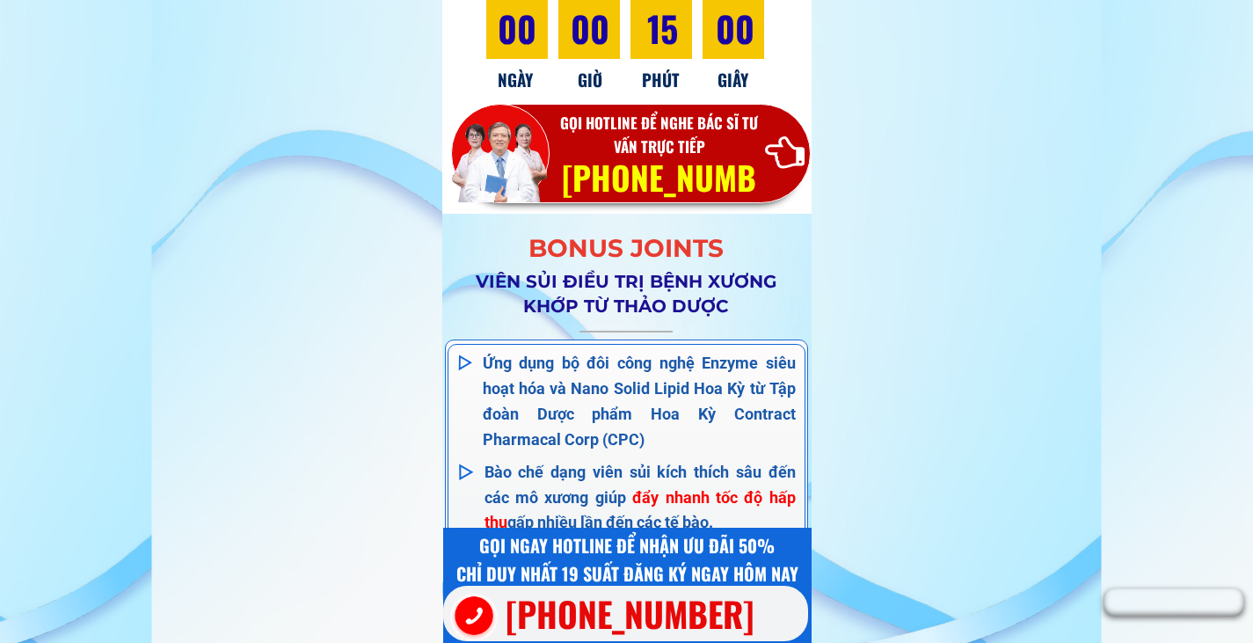
click at [717, 155] on h3 "[PHONE_NUMBER]" at bounding box center [659, 203] width 205 height 104
click at [637, 150] on h3 "GỌI HOTLINE ĐỂ NGHE BÁC SĨ TƯ VẤN TRỰC TIẾP" at bounding box center [660, 134] width 220 height 47
click at [658, 134] on h3 "GỌI HOTLINE ĐỂ NGHE BÁC SĨ TƯ VẤN TRỰC TIẾP" at bounding box center [660, 134] width 220 height 47
click at [659, 132] on h3 "GỌI HOTLINE ĐỂ NGHE BÁC SĨ TƯ VẤN TRỰC TIẾP" at bounding box center [660, 134] width 220 height 47
click at [495, 134] on div at bounding box center [494, 158] width 105 height 111
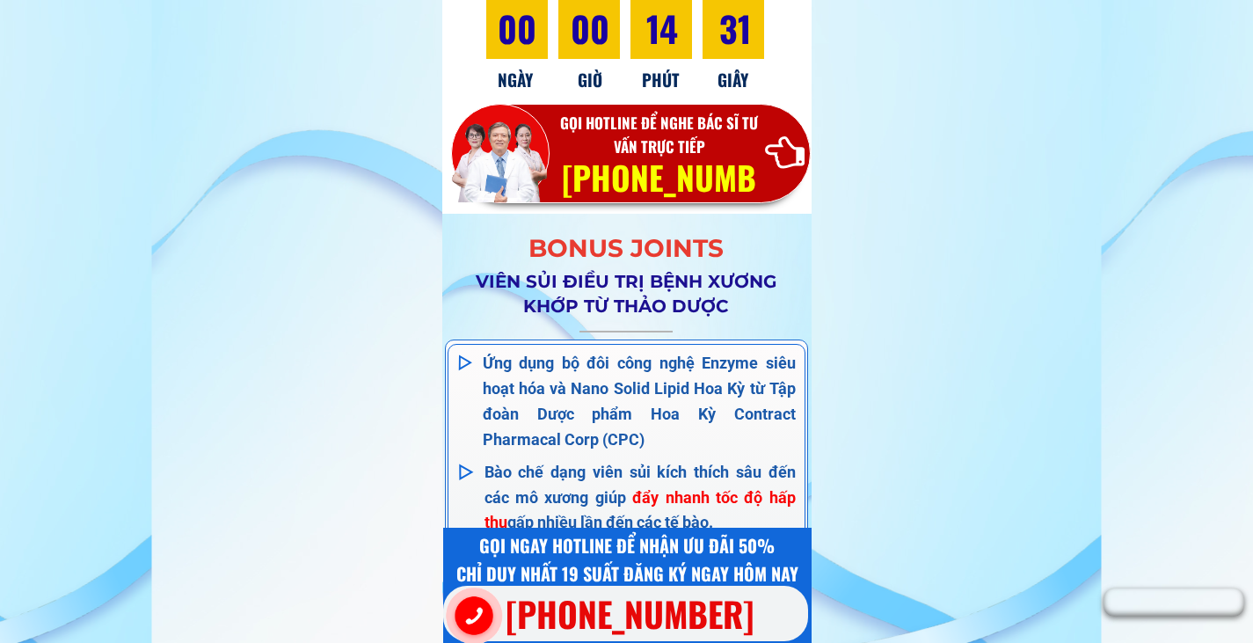
click at [499, 140] on div at bounding box center [494, 158] width 105 height 111
click at [533, 135] on div at bounding box center [494, 158] width 105 height 111
click at [594, 143] on h3 "GỌI HOTLINE ĐỂ NGHE BÁC SĨ TƯ VẤN TRỰC TIẾP" at bounding box center [660, 134] width 220 height 47
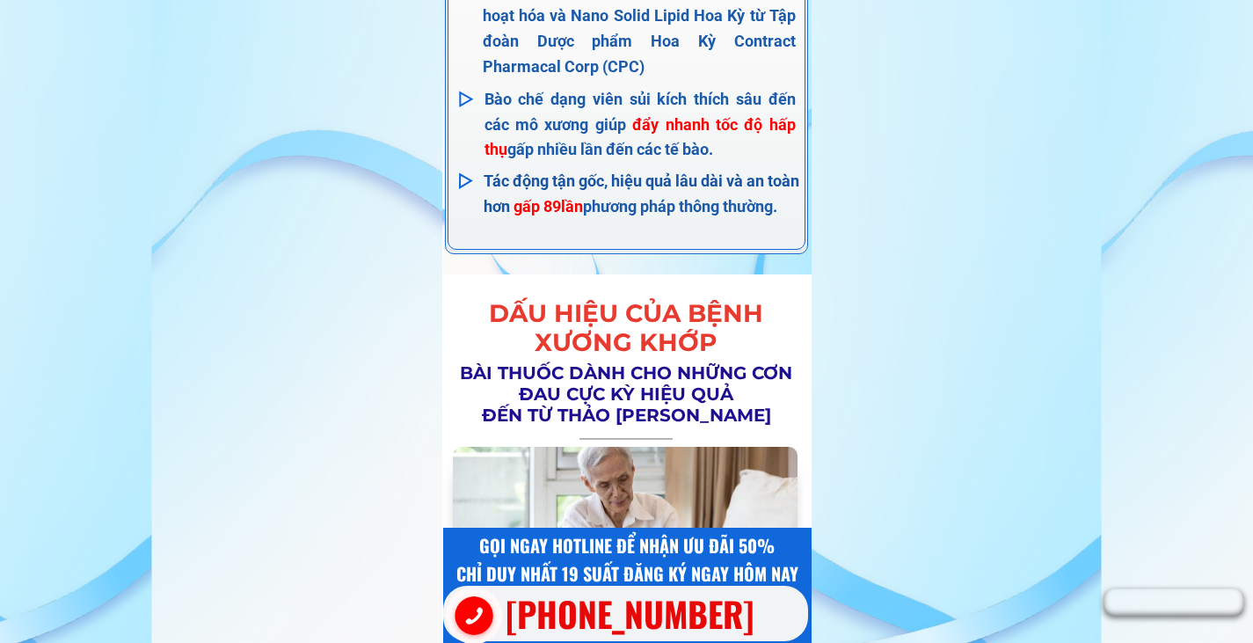
scroll to position [0, 0]
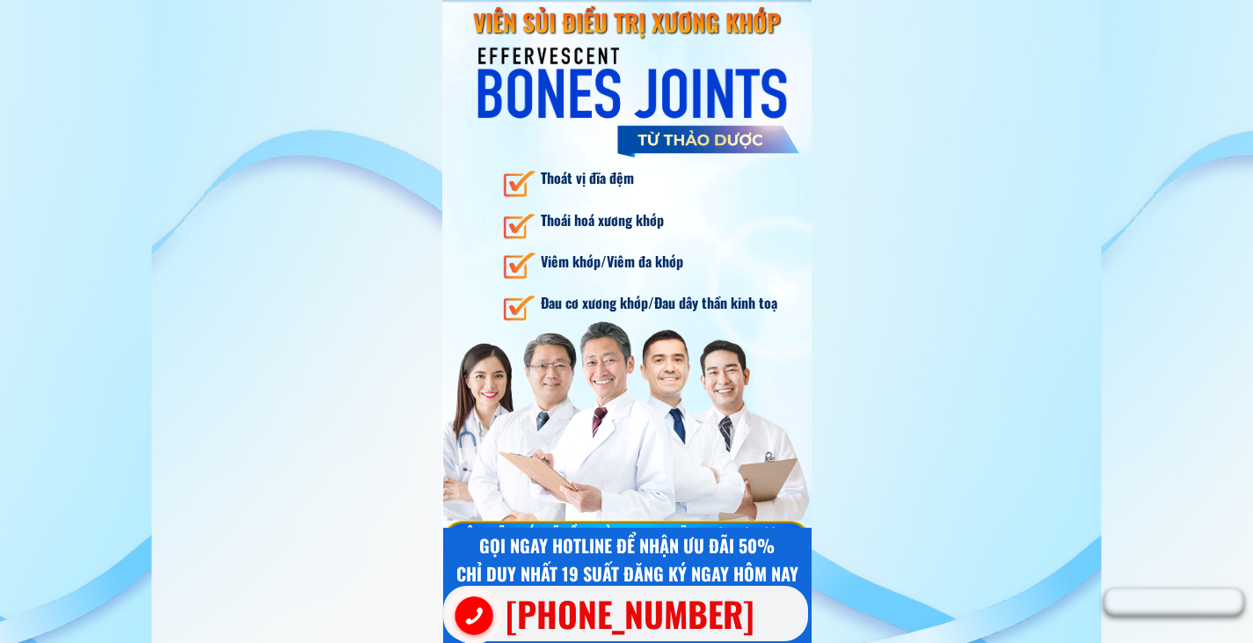
drag, startPoint x: 715, startPoint y: 184, endPoint x: 696, endPoint y: 215, distance: 35.9
click at [715, 185] on h3 "Thoát vị đĩa đệm" at bounding box center [643, 178] width 205 height 23
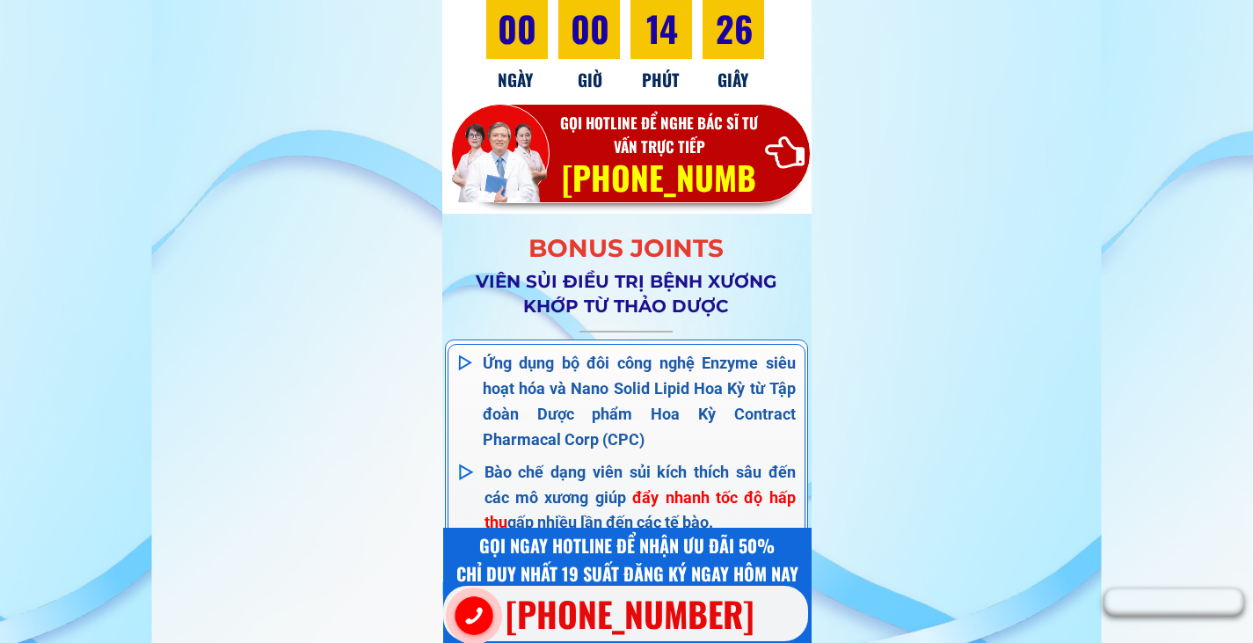
scroll to position [562, 0]
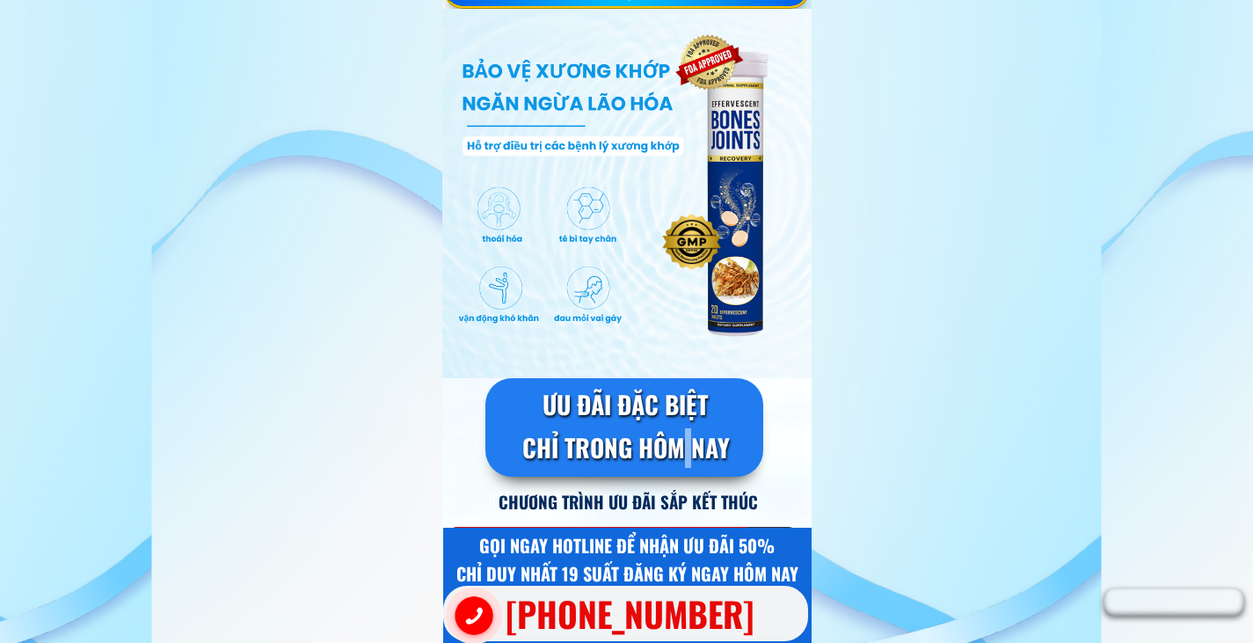
click at [688, 433] on h3 "CHỈ TRONG HÔM NAY" at bounding box center [641, 448] width 238 height 40
drag, startPoint x: 665, startPoint y: 432, endPoint x: 789, endPoint y: 413, distance: 125.4
click at [671, 427] on div "ƯU ĐÃI ĐẶC BIỆT CHỈ TRONG HÔM NAY" at bounding box center [624, 427] width 306 height 109
click at [796, 441] on div "ƯU ĐÃI ĐẶC BIỆT CHỈ TRONG HÔM NAY CHƯƠNG TRÌNH ƯU ĐÃI SẮP KẾT THÚC 186.652 trên…" at bounding box center [700, 516] width 508 height 277
click at [734, 434] on h3 "CHỈ TRONG HÔM NAY" at bounding box center [642, 448] width 243 height 40
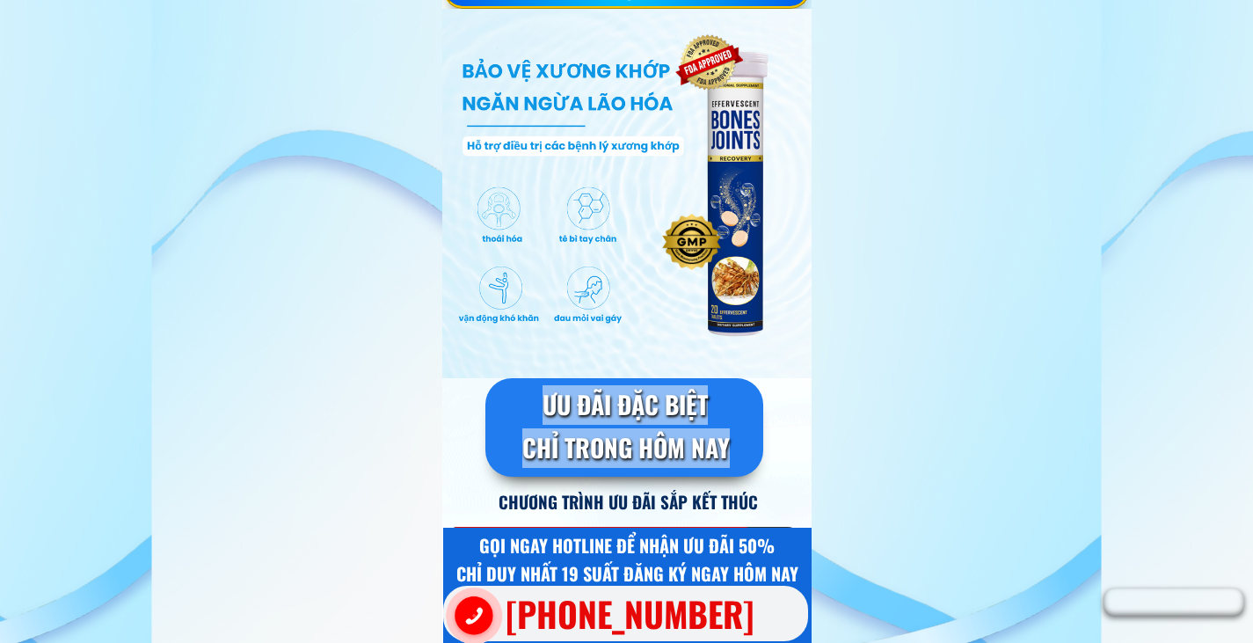
drag, startPoint x: 528, startPoint y: 397, endPoint x: 748, endPoint y: 441, distance: 224.2
click at [748, 444] on div "ƯU ĐÃI ĐẶC BIỆT CHỈ TRONG HÔM NAY" at bounding box center [624, 427] width 306 height 109
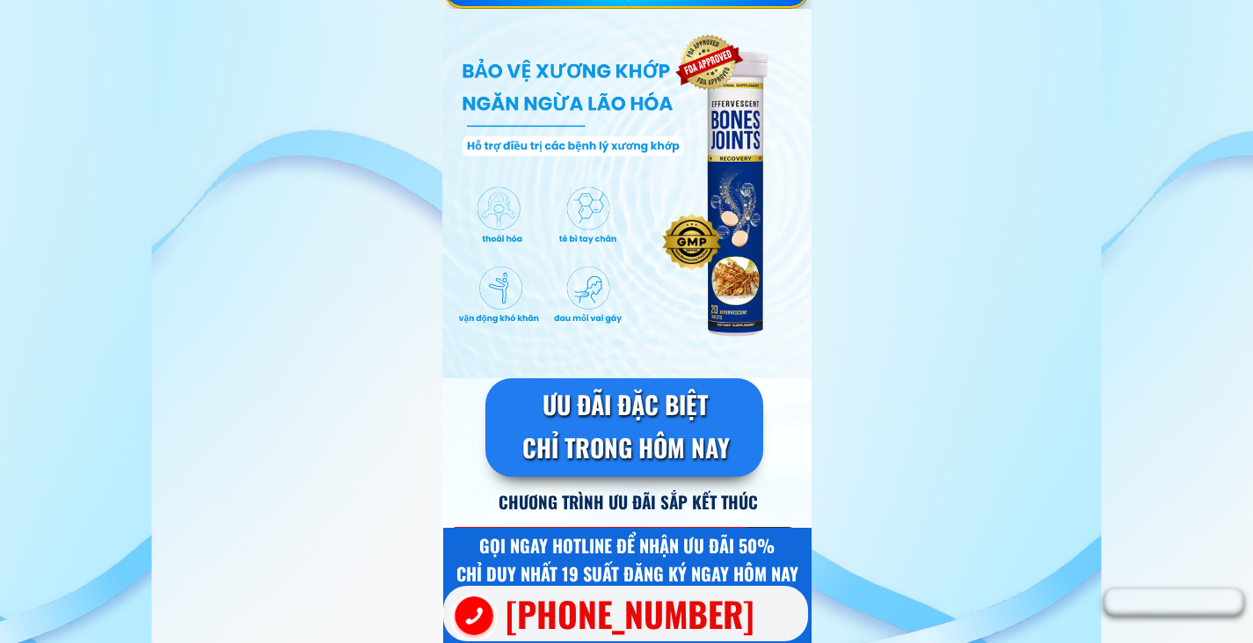
click at [544, 368] on div at bounding box center [626, 193] width 369 height 369
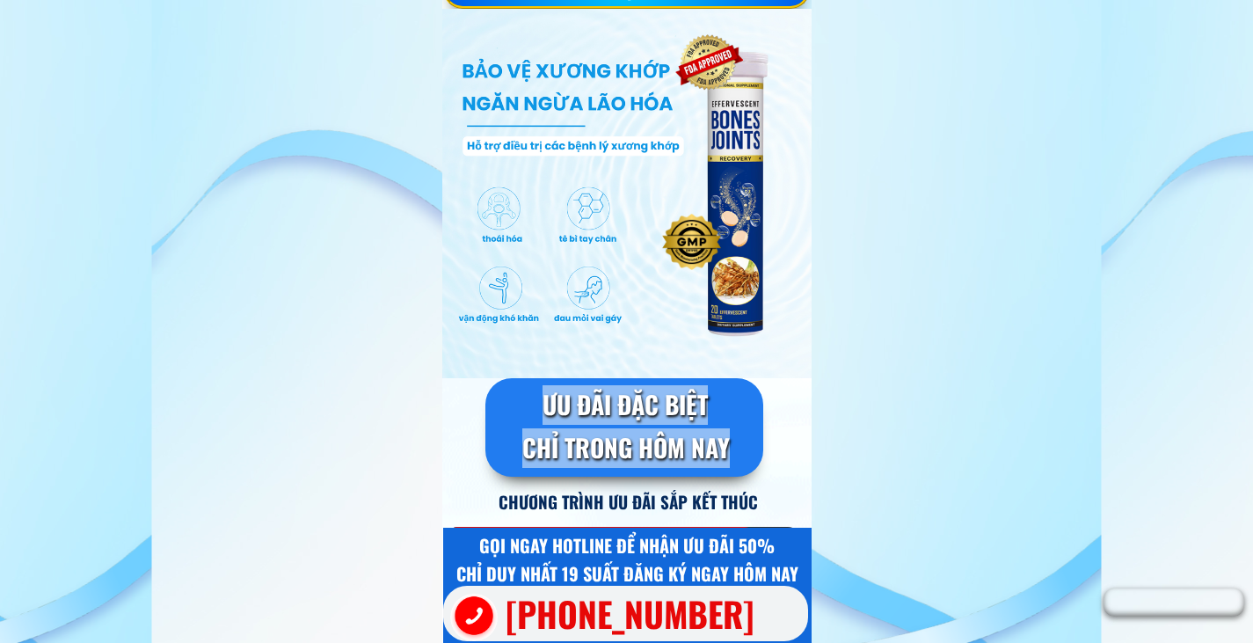
drag, startPoint x: 485, startPoint y: 389, endPoint x: 734, endPoint y: 441, distance: 254.2
click at [734, 441] on div "ƯU ĐÃI ĐẶC BIỆT CHỈ TRONG HÔM NAY" at bounding box center [624, 427] width 301 height 107
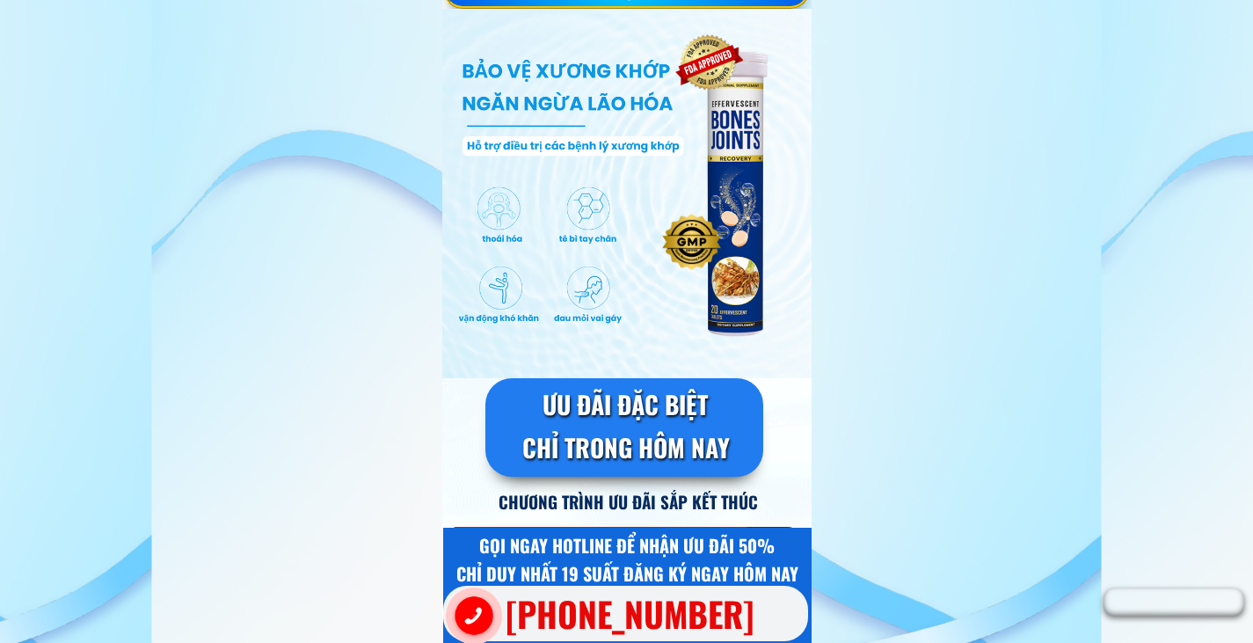
click at [558, 433] on h3 "CHỈ TRONG HÔM NAY" at bounding box center [641, 448] width 249 height 41
drag, startPoint x: 558, startPoint y: 432, endPoint x: 564, endPoint y: 422, distance: 11.0
click at [562, 428] on h3 "CHỈ TRONG HÔM NAY" at bounding box center [643, 449] width 261 height 43
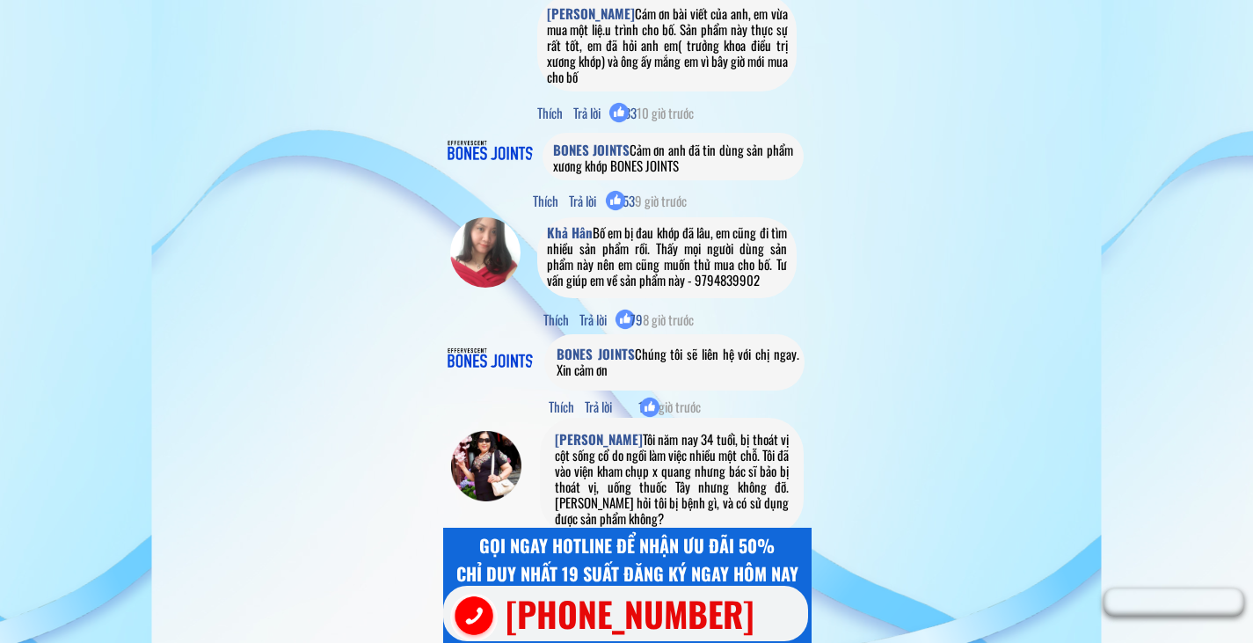
scroll to position [20206, 0]
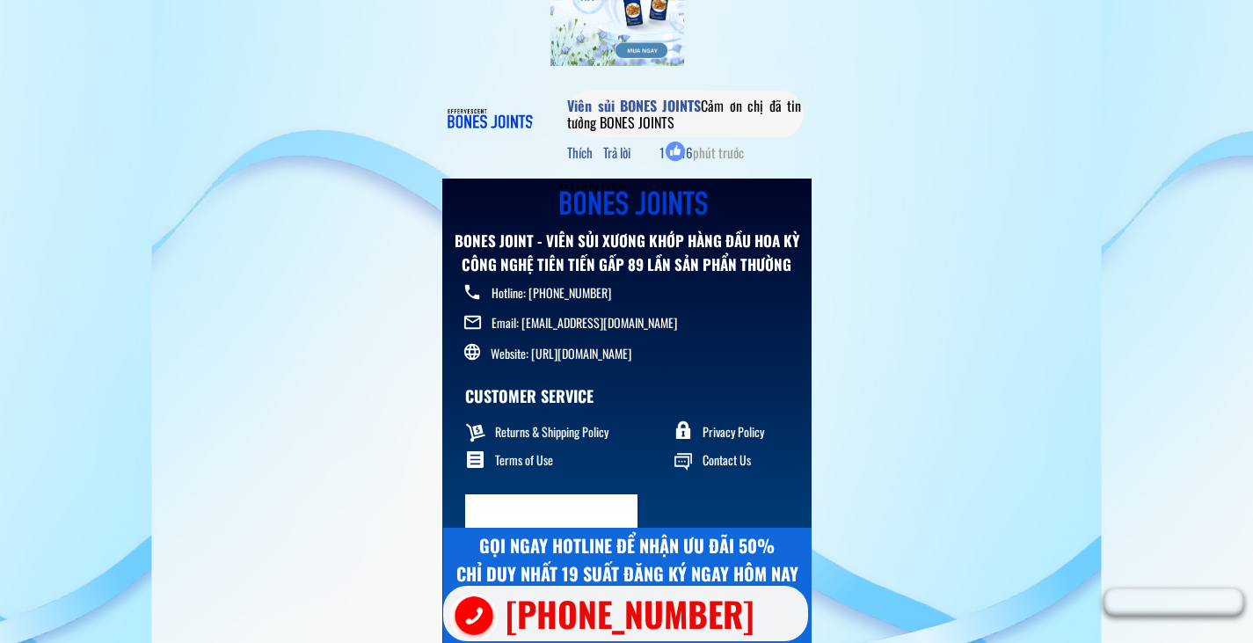
click at [563, 511] on div at bounding box center [587, 513] width 69 height 26
click at [576, 436] on p "Returns & Shipping Policy" at bounding box center [588, 432] width 186 height 18
click at [575, 437] on p "Returns & Shipping Policy" at bounding box center [588, 432] width 186 height 18
click at [569, 435] on p "Returns & Shipping Policy" at bounding box center [588, 432] width 186 height 18
drag, startPoint x: 580, startPoint y: 376, endPoint x: 625, endPoint y: 352, distance: 50.7
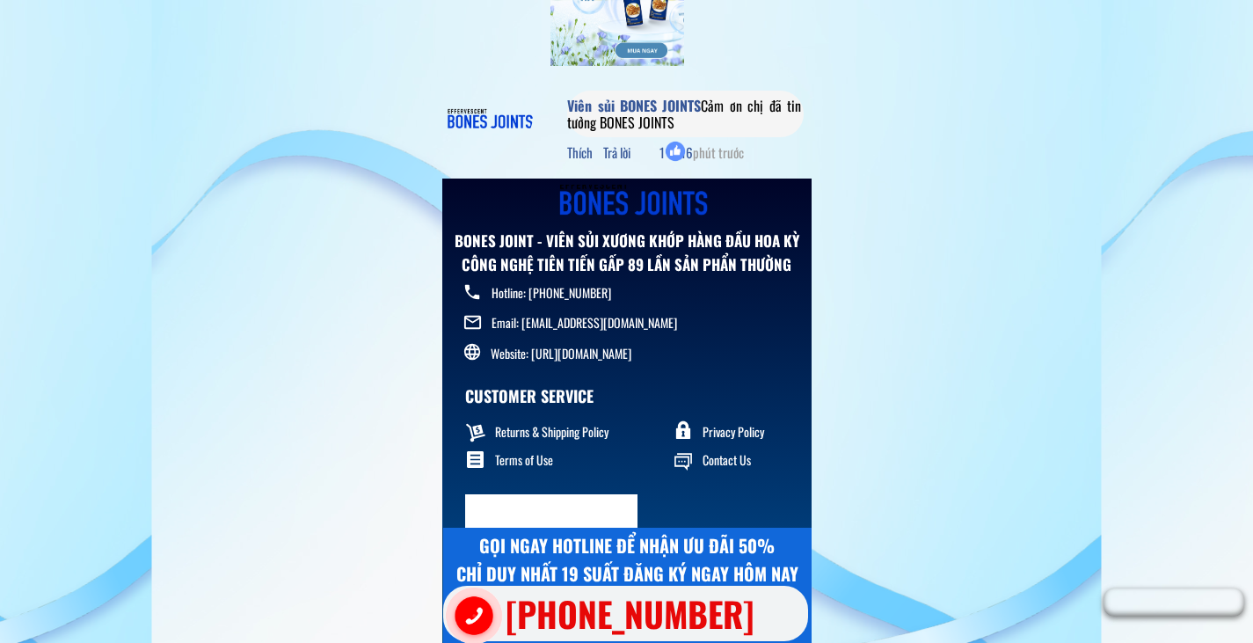
click at [583, 374] on div "CUSTOMER SERVICE Returns & Shipping Policy Artboard 26 Terms of Use Privacy Pol…" at bounding box center [628, 398] width 362 height 339
click at [628, 350] on p "Website: [URL][DOMAIN_NAME]" at bounding box center [619, 354] width 257 height 18
click at [611, 356] on p "Website: [URL][DOMAIN_NAME]" at bounding box center [619, 354] width 257 height 18
click at [616, 355] on p "Website: [URL][DOMAIN_NAME]" at bounding box center [619, 354] width 257 height 18
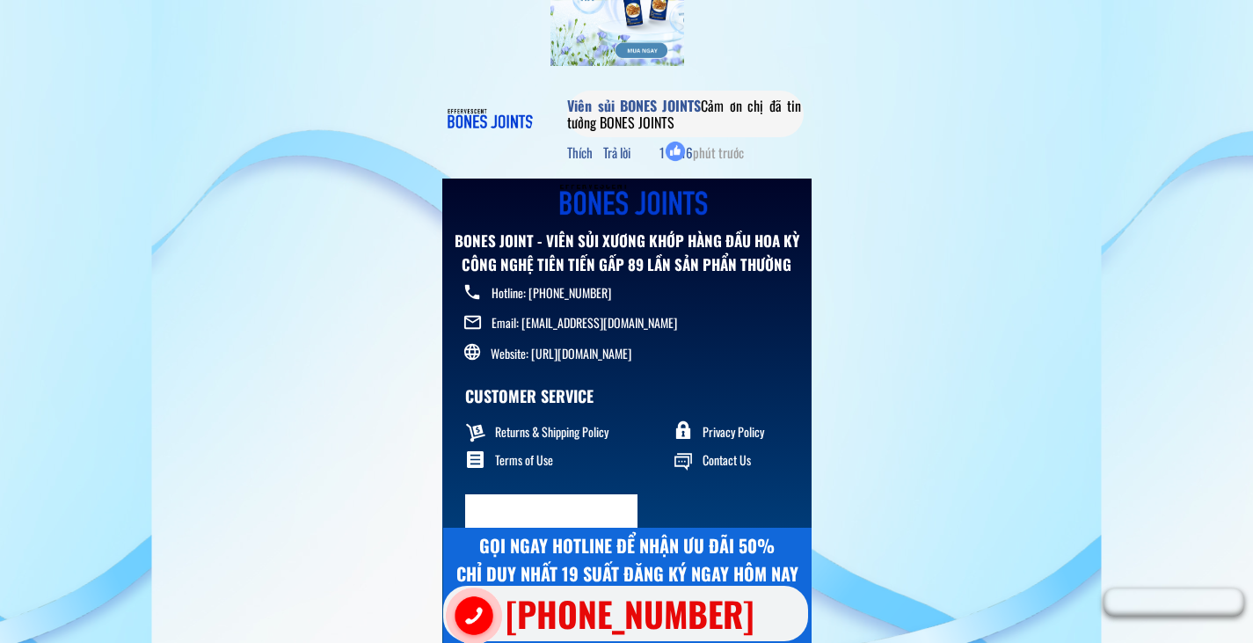
click at [616, 355] on p "Website: [URL][DOMAIN_NAME]" at bounding box center [619, 354] width 257 height 18
click at [637, 431] on p "Returns & Shipping Policy" at bounding box center [588, 432] width 186 height 18
click at [638, 429] on p "Returns & Shipping Policy" at bounding box center [588, 432] width 186 height 18
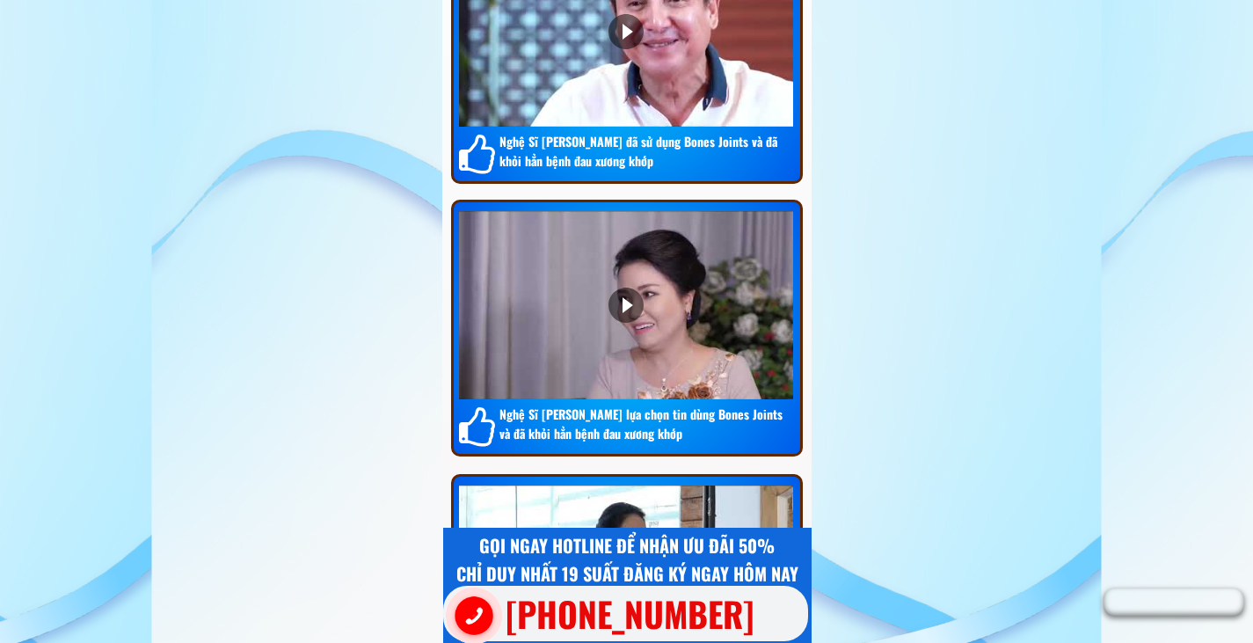
scroll to position [12332, 0]
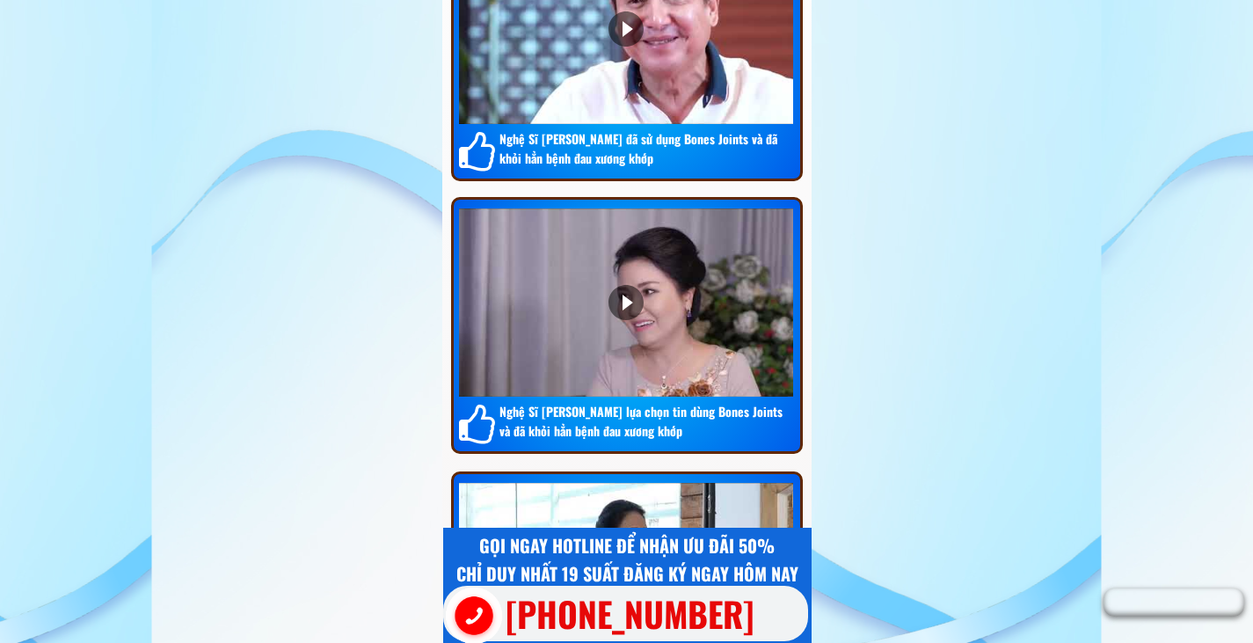
click at [631, 289] on div at bounding box center [626, 302] width 35 height 35
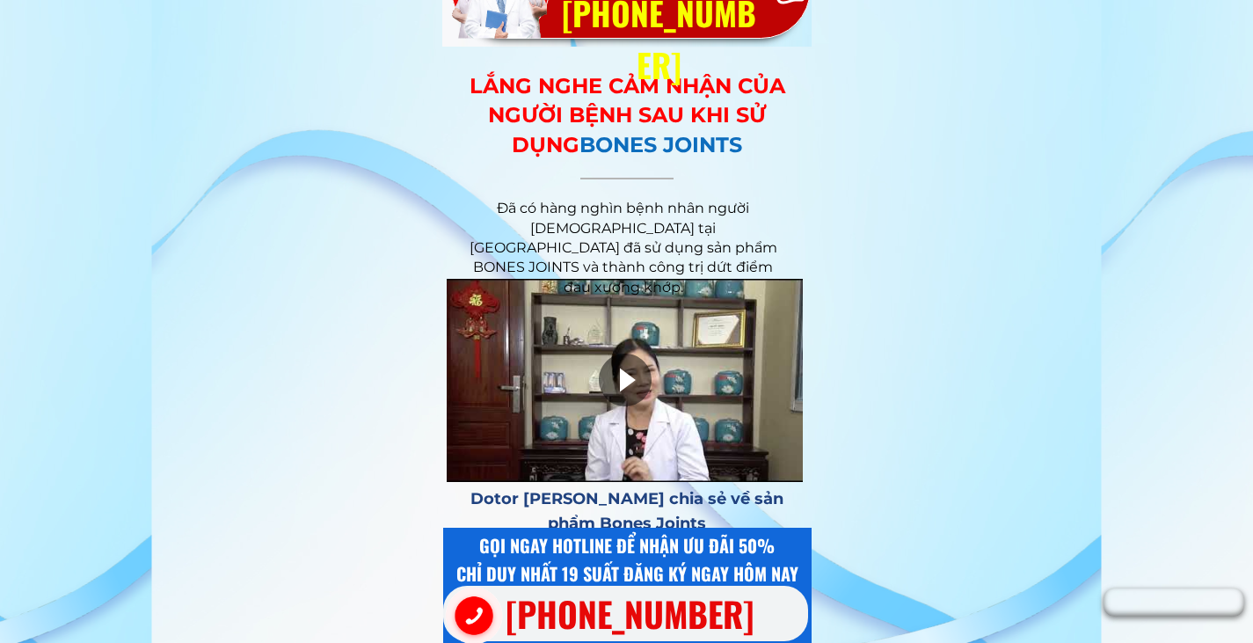
scroll to position [12894, 0]
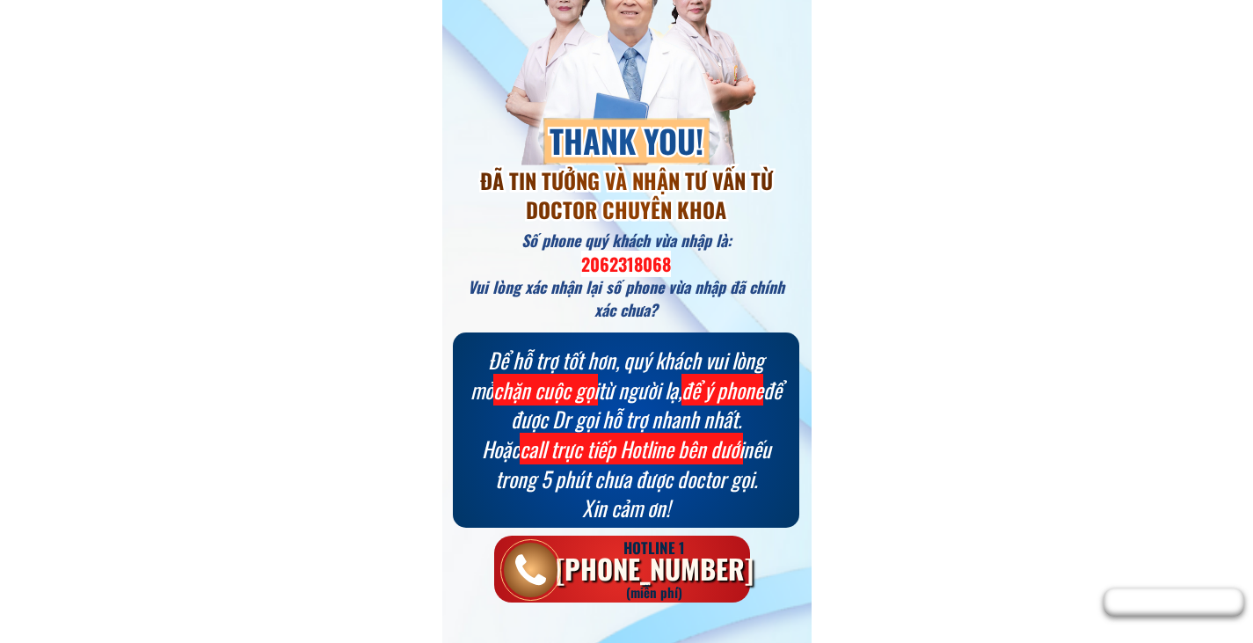
scroll to position [49, 0]
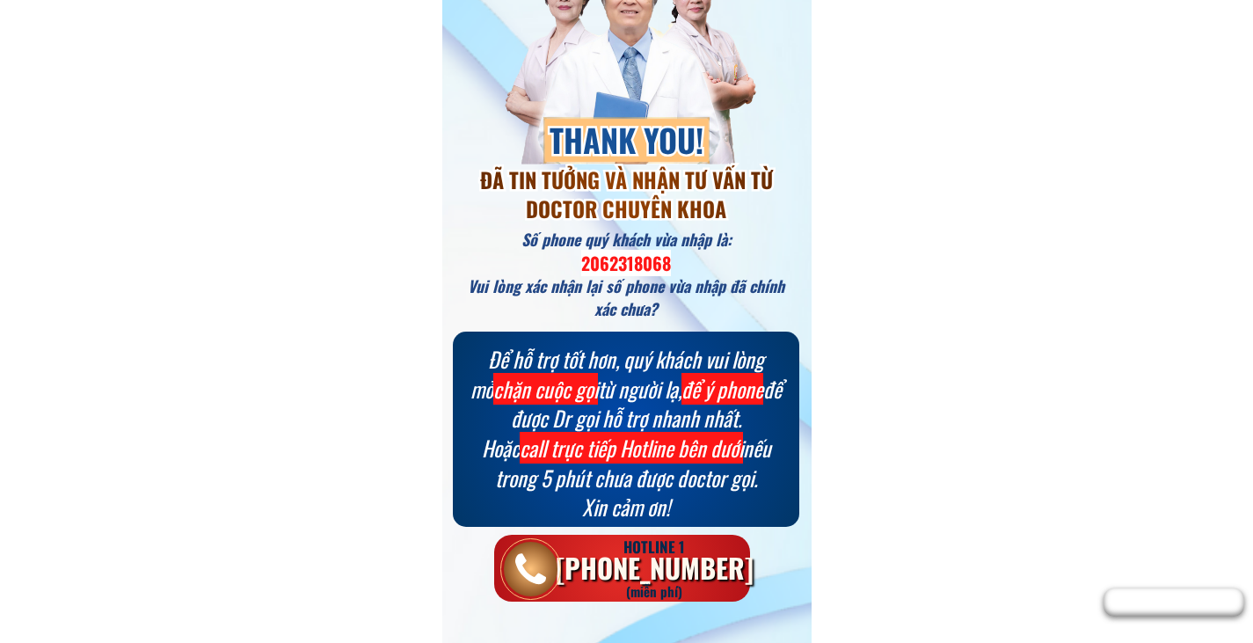
click at [526, 570] on div at bounding box center [530, 572] width 31 height 42
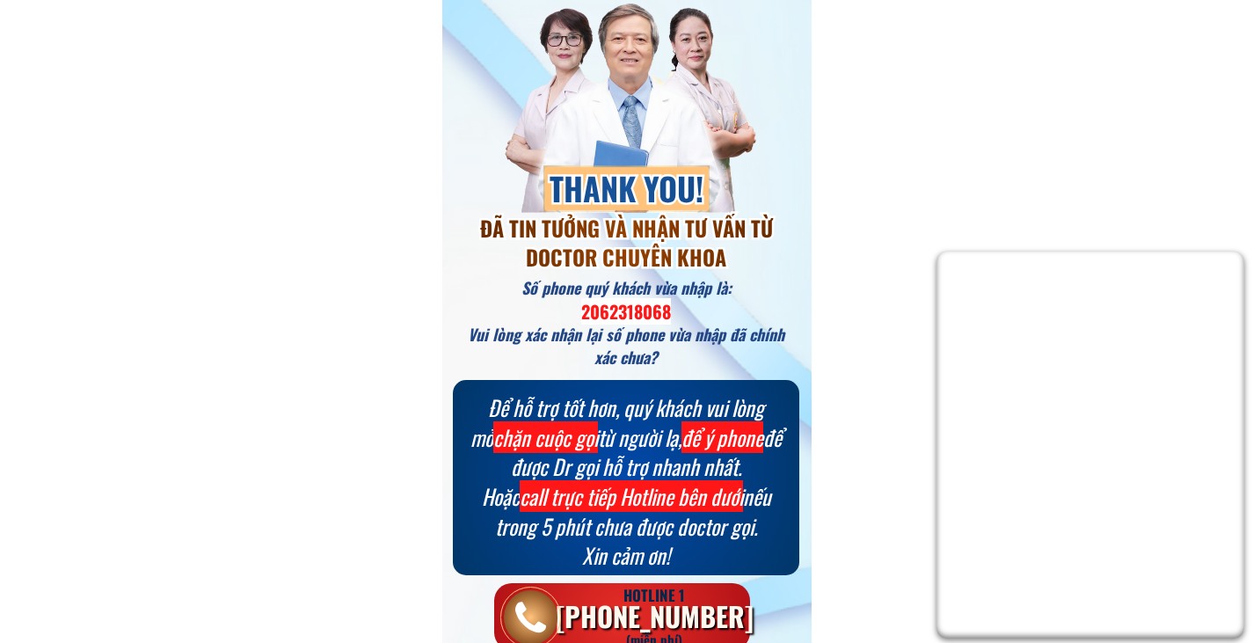
scroll to position [0, 0]
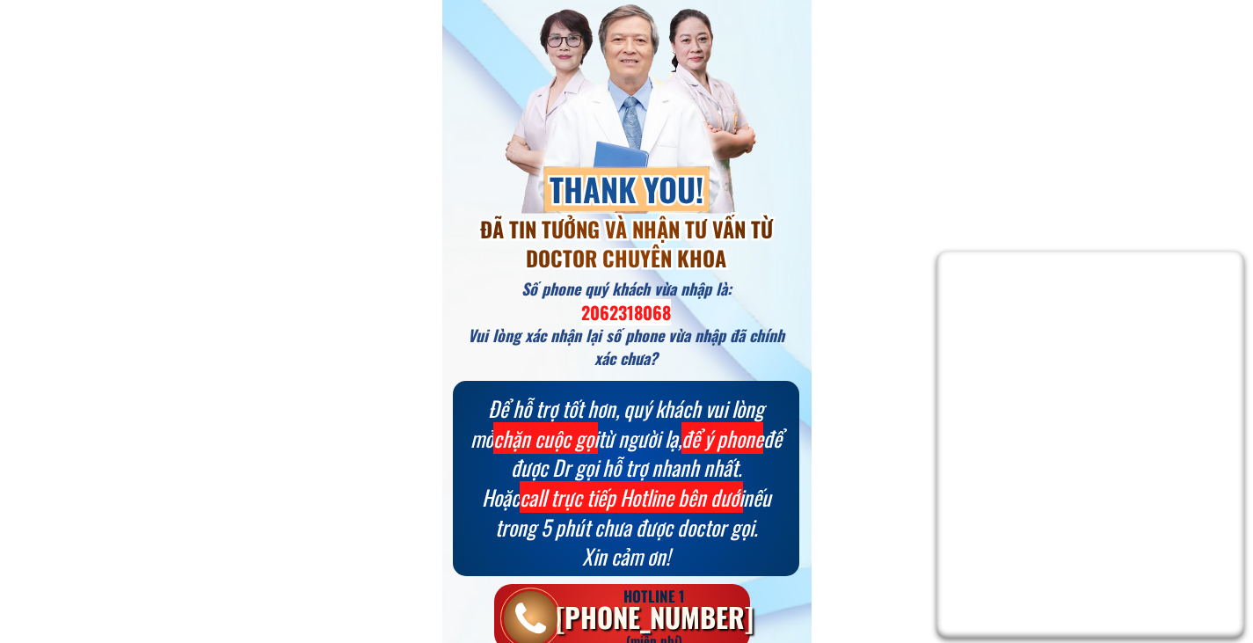
click at [658, 179] on span "THANK YOU!" at bounding box center [627, 188] width 154 height 47
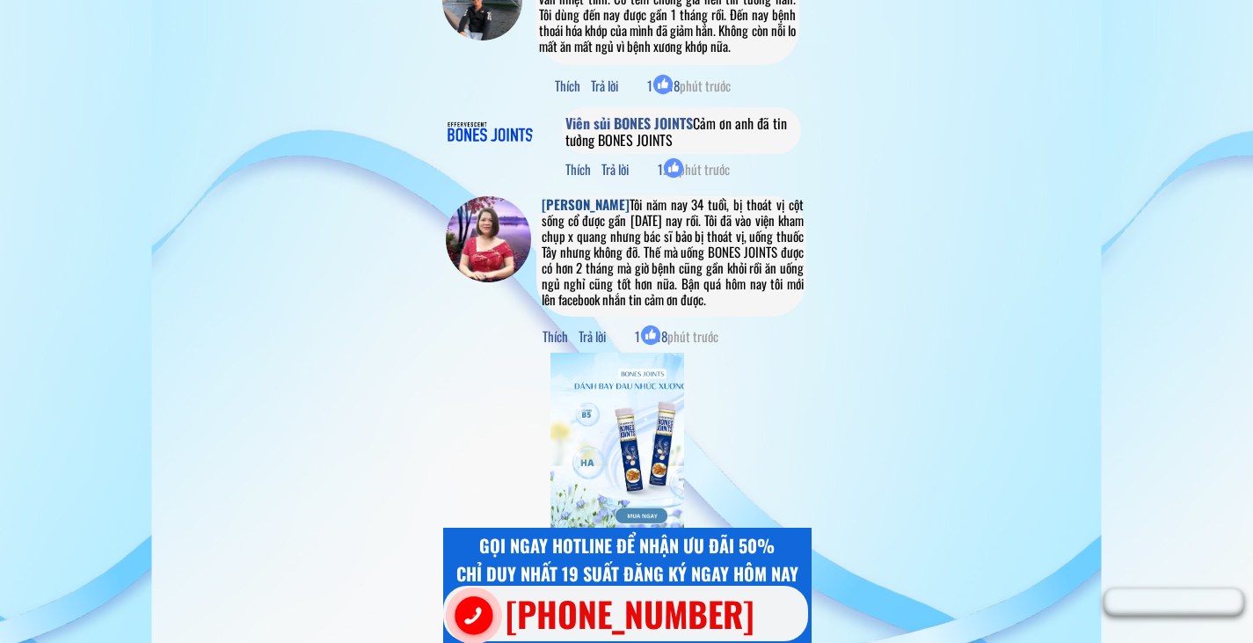
scroll to position [20206, 0]
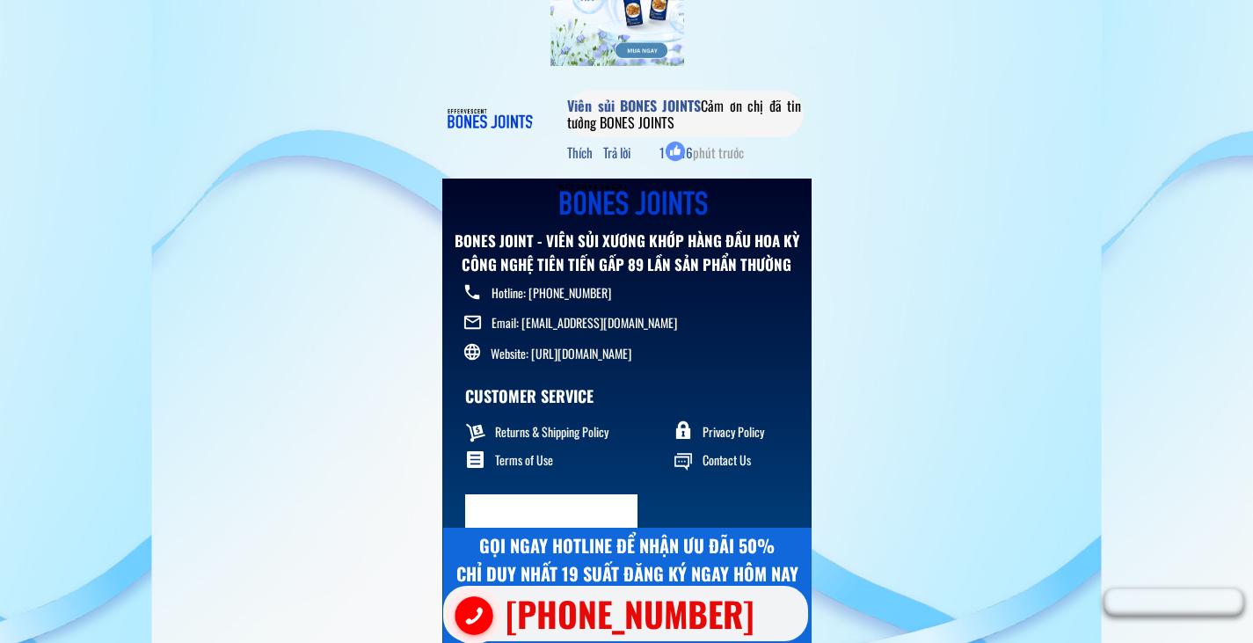
click at [704, 150] on span "phút trước" at bounding box center [718, 151] width 51 height 19
click at [580, 497] on div at bounding box center [551, 512] width 172 height 36
click at [575, 512] on div at bounding box center [587, 513] width 69 height 26
click at [543, 533] on div "GỌI NGAY HOTLINE ĐỂ NHẬN ƯU ĐÃI 50% CHỈ DUY NHẤT 19 SUẤT ĐĂNG KÝ NGAY HÔM NAY" at bounding box center [627, 559] width 348 height 56
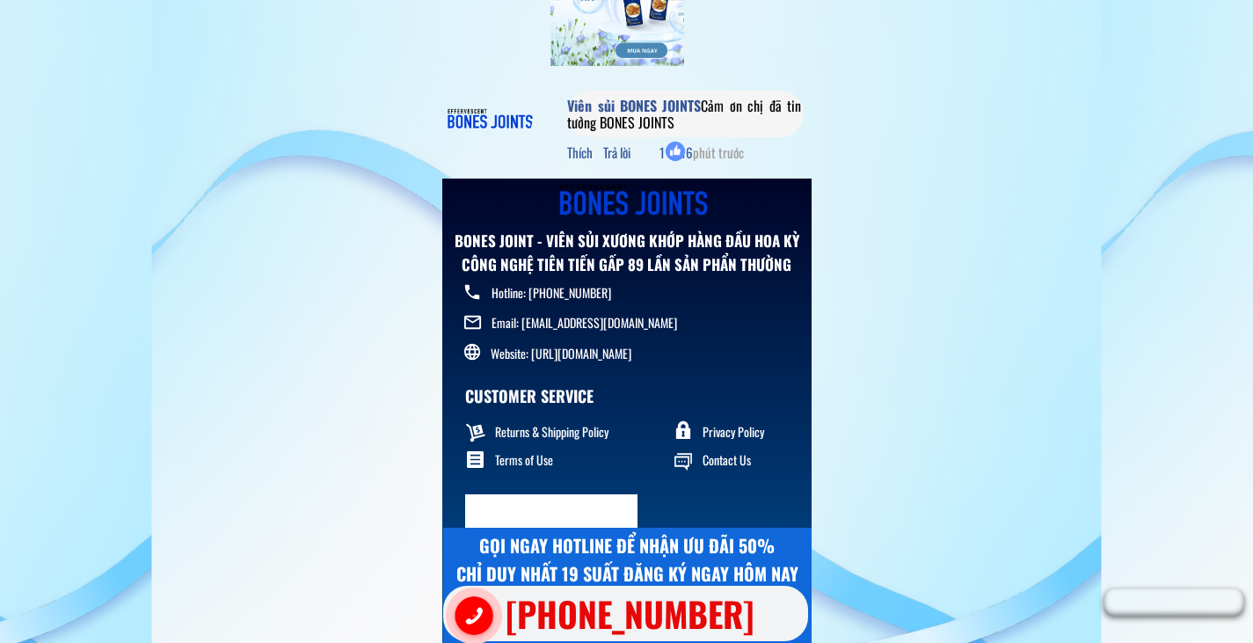
click at [594, 569] on div "GỌI NGAY HOTLINE ĐỂ NHẬN ƯU ĐÃI 50% CHỈ DUY NHẤT 19 SUẤT ĐĂNG KÝ NGAY HÔM NAY" at bounding box center [627, 559] width 348 height 56
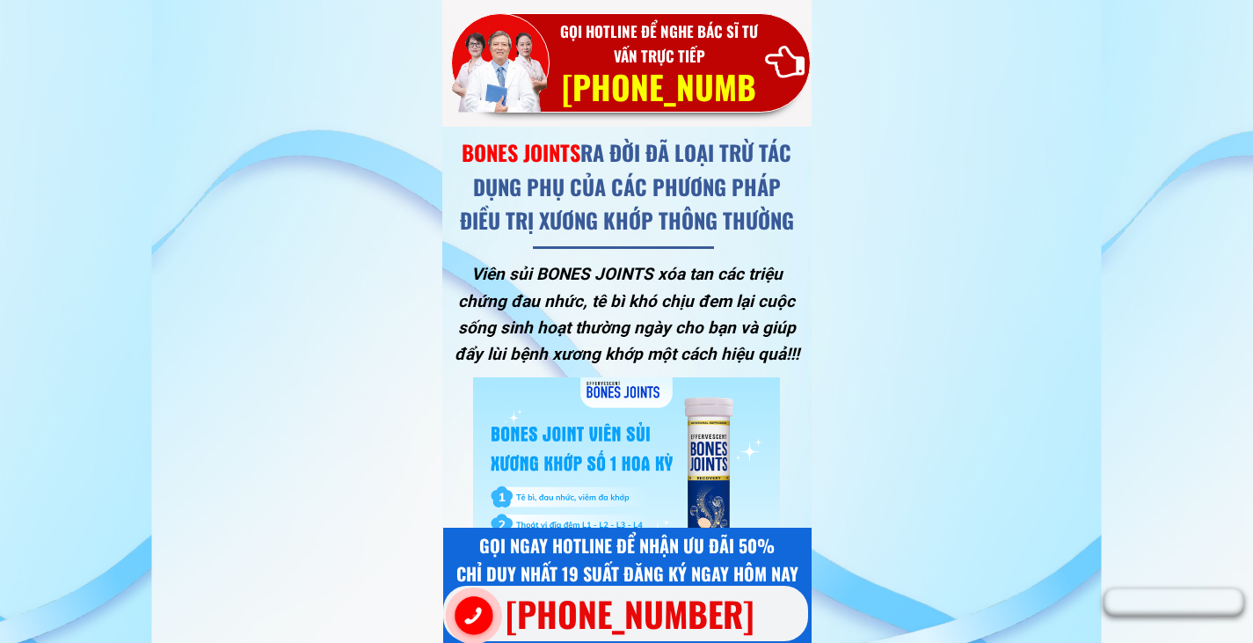
scroll to position [12584, 0]
